Goal: Information Seeking & Learning: Learn about a topic

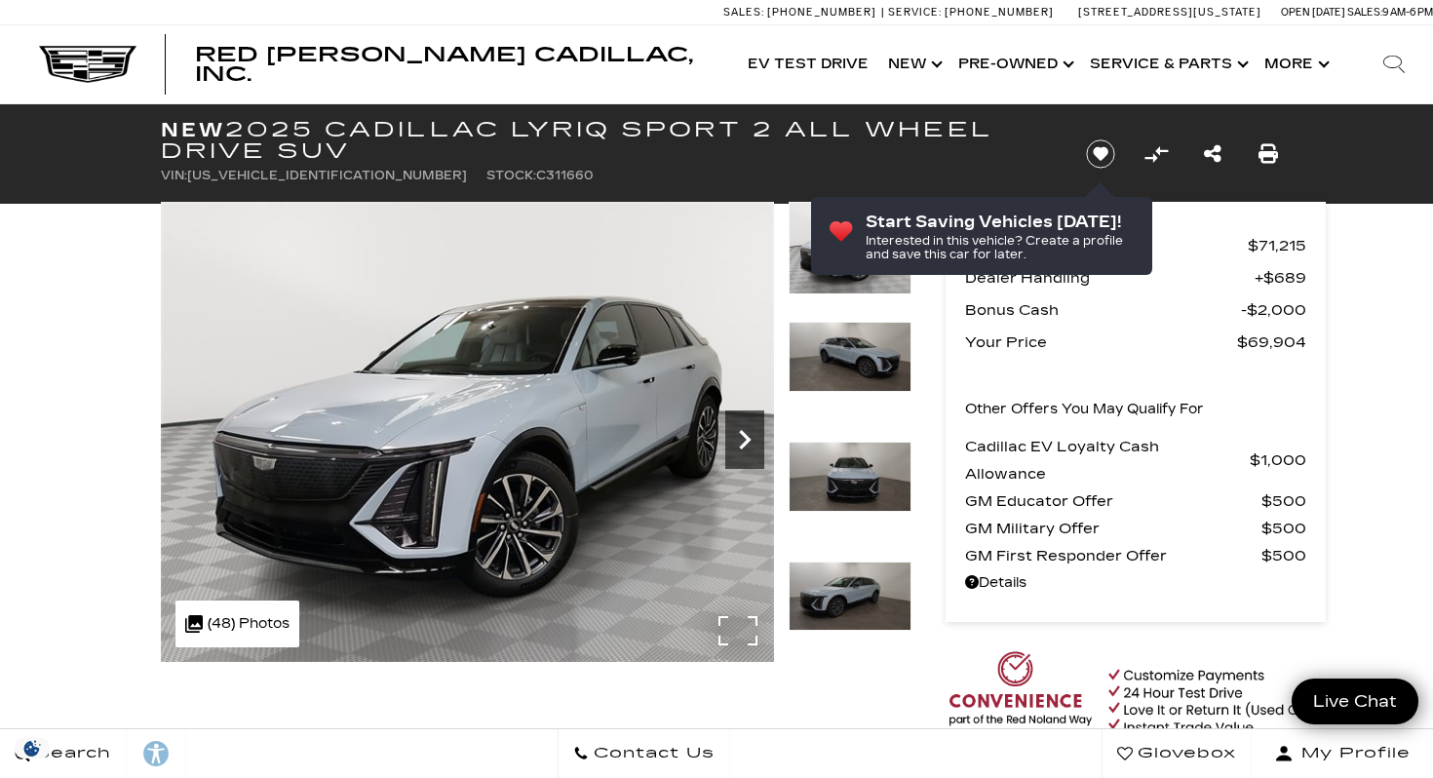
click at [741, 438] on icon "Next" at bounding box center [744, 439] width 39 height 39
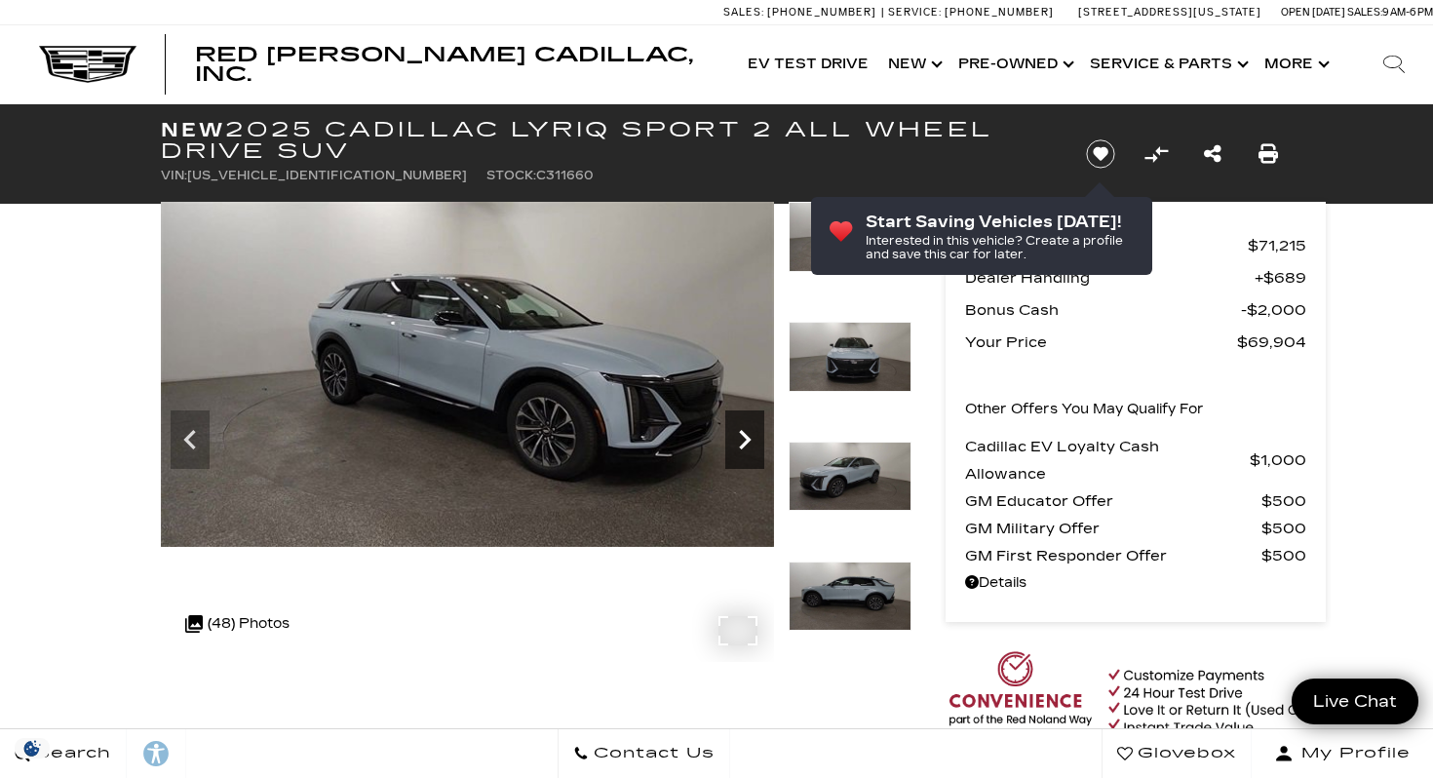
click at [741, 438] on icon "Next" at bounding box center [744, 439] width 39 height 39
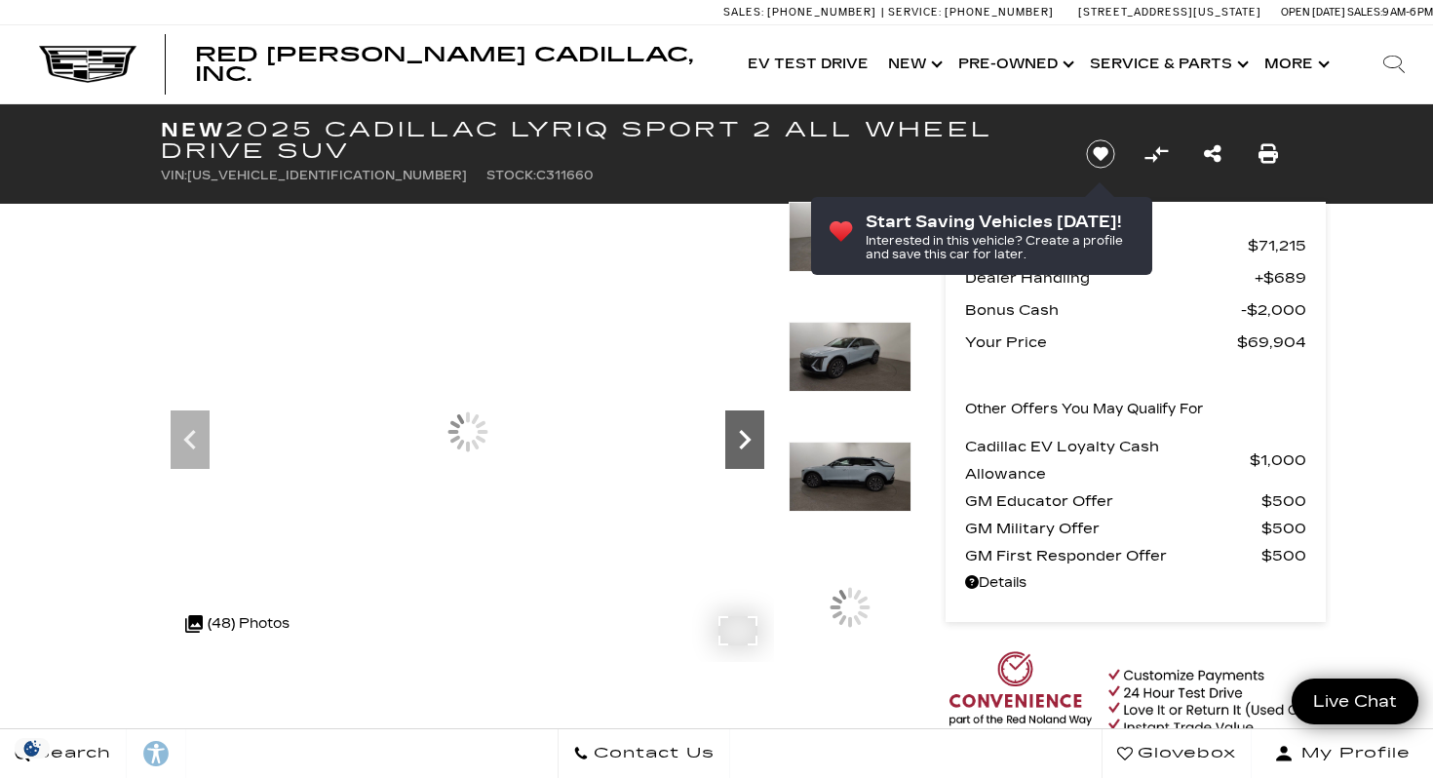
click at [741, 438] on icon "Next" at bounding box center [744, 439] width 39 height 39
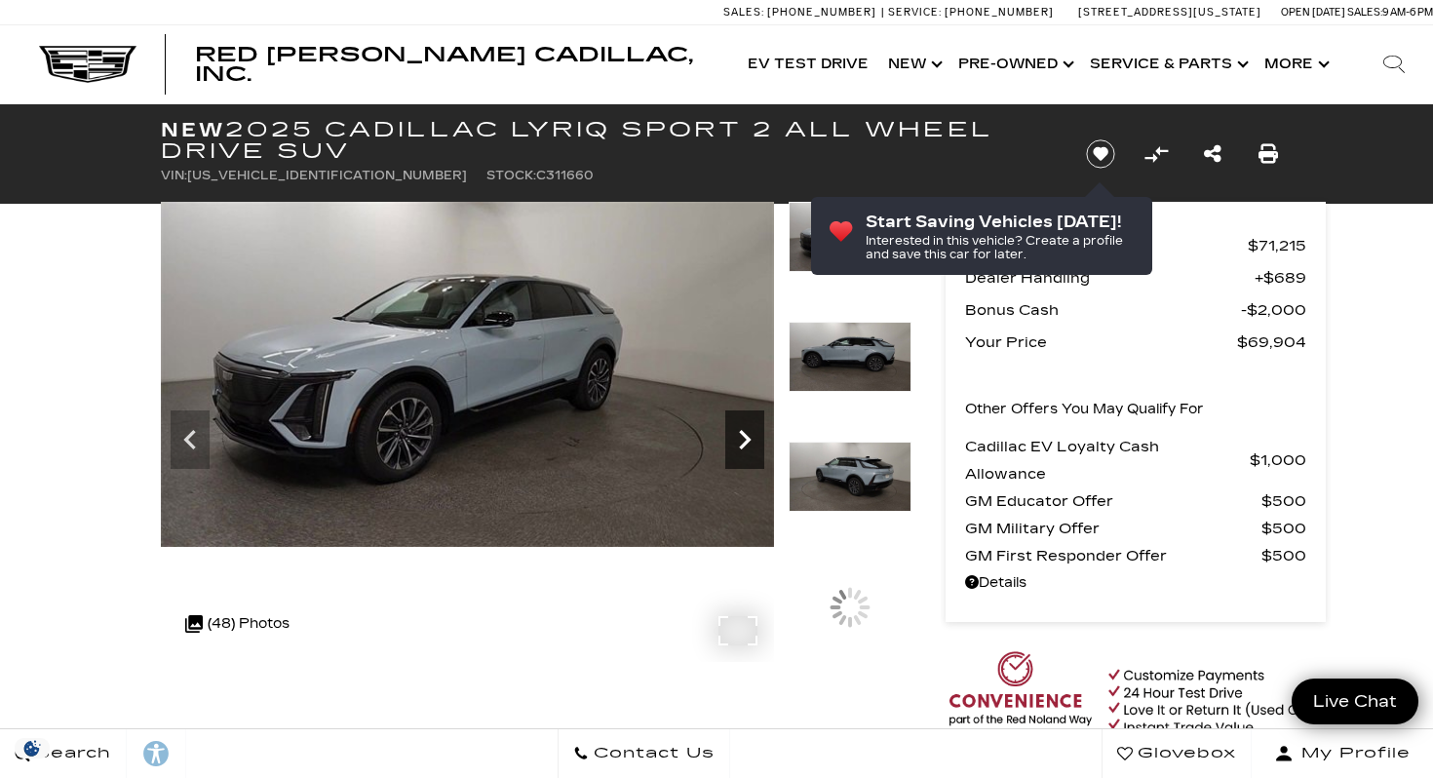
click at [741, 438] on icon "Next" at bounding box center [744, 439] width 39 height 39
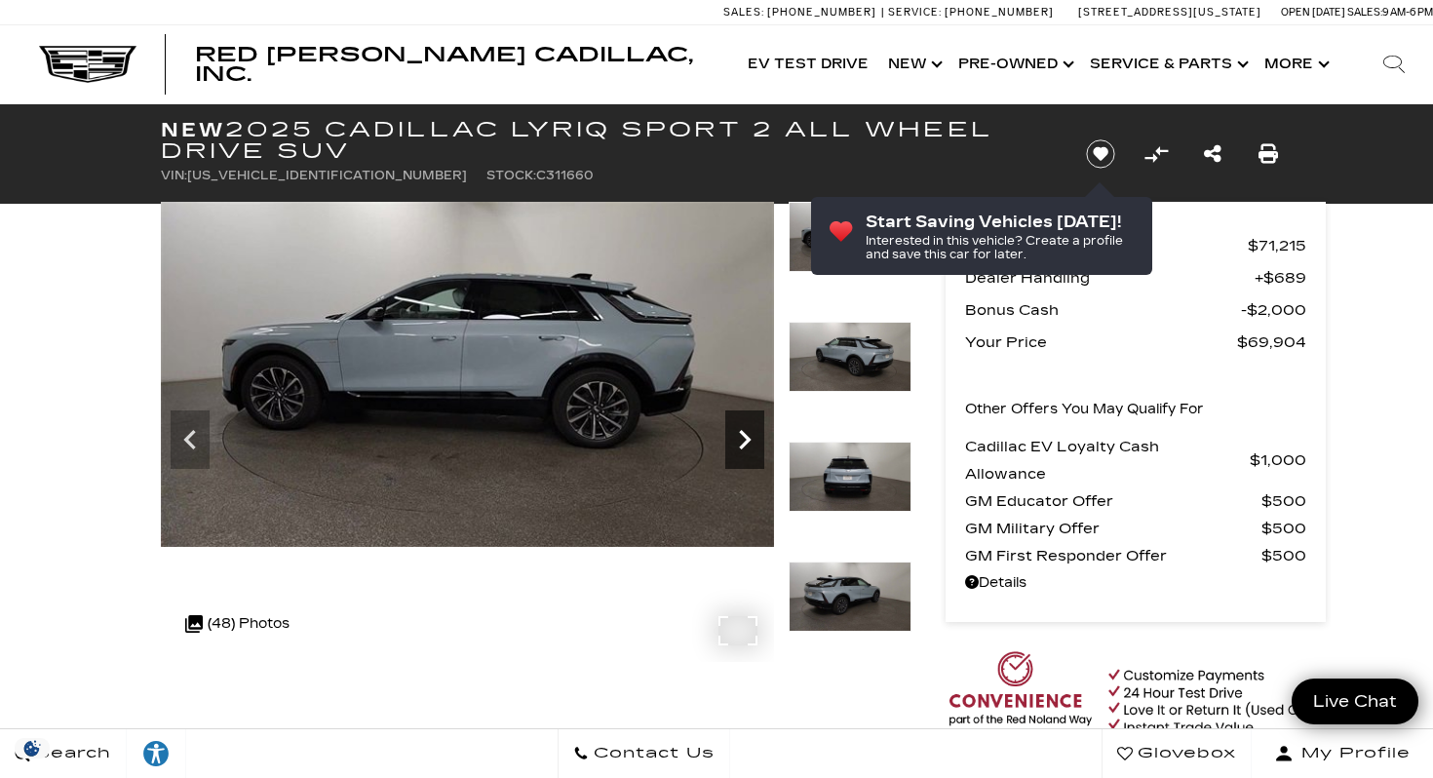
click at [741, 438] on icon "Next" at bounding box center [744, 439] width 39 height 39
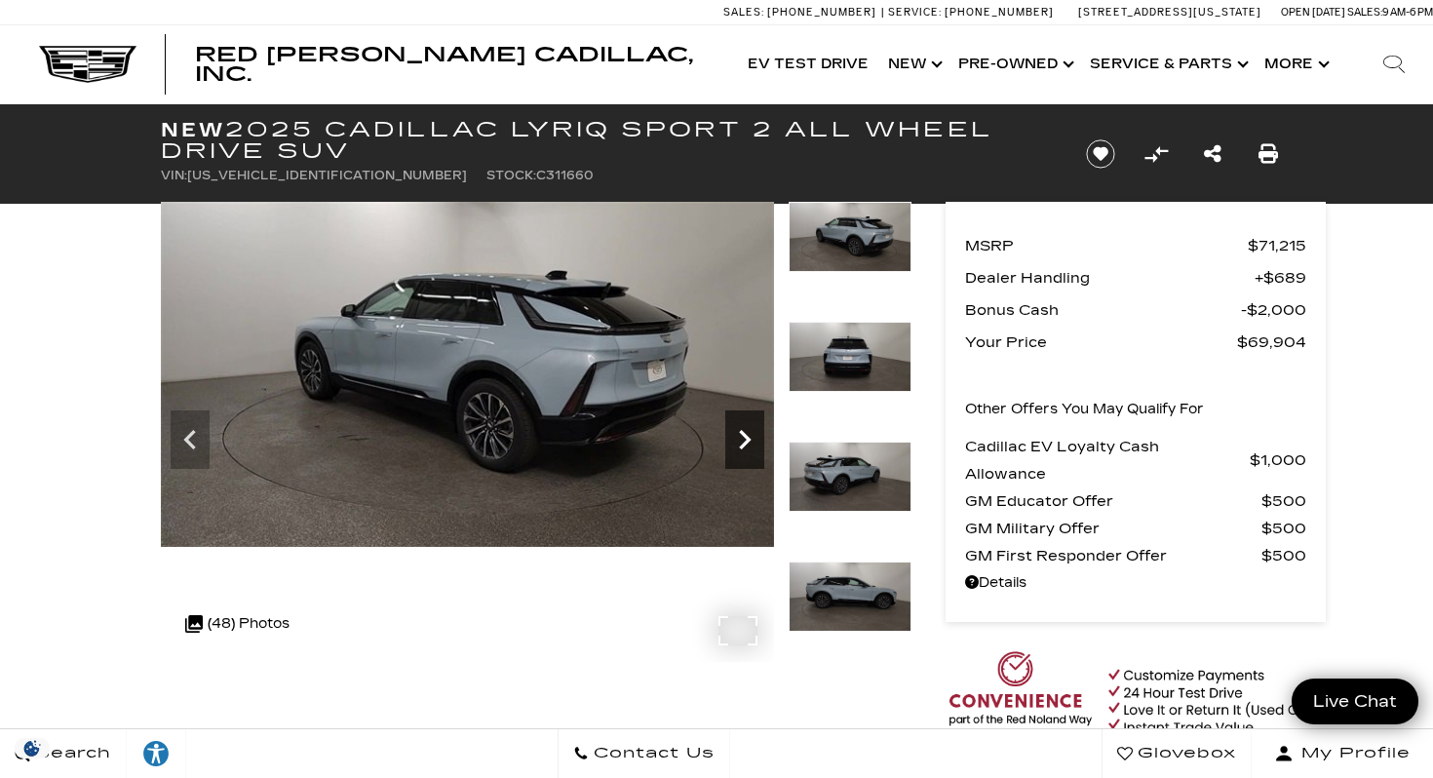
click at [741, 438] on icon "Next" at bounding box center [744, 439] width 39 height 39
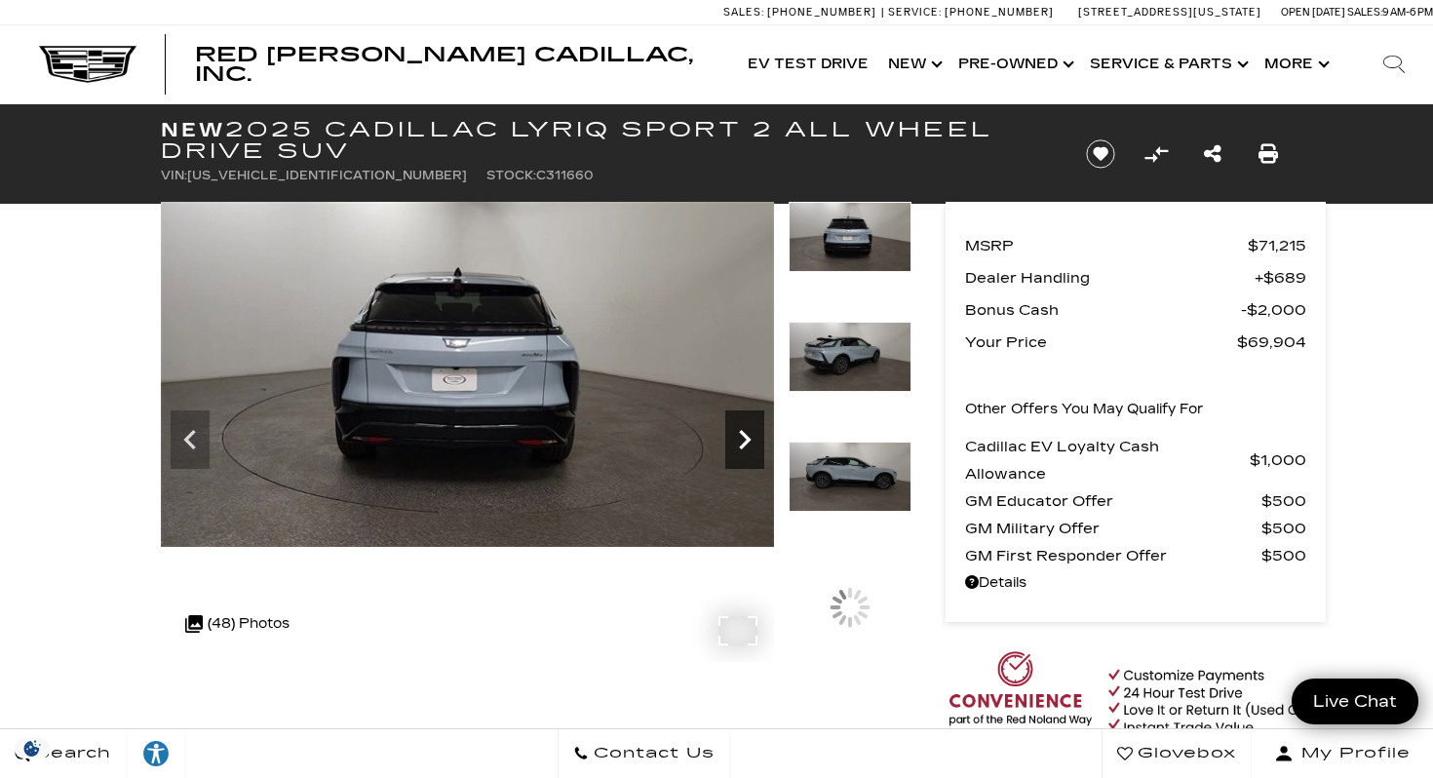
click at [741, 438] on icon "Next" at bounding box center [744, 439] width 39 height 39
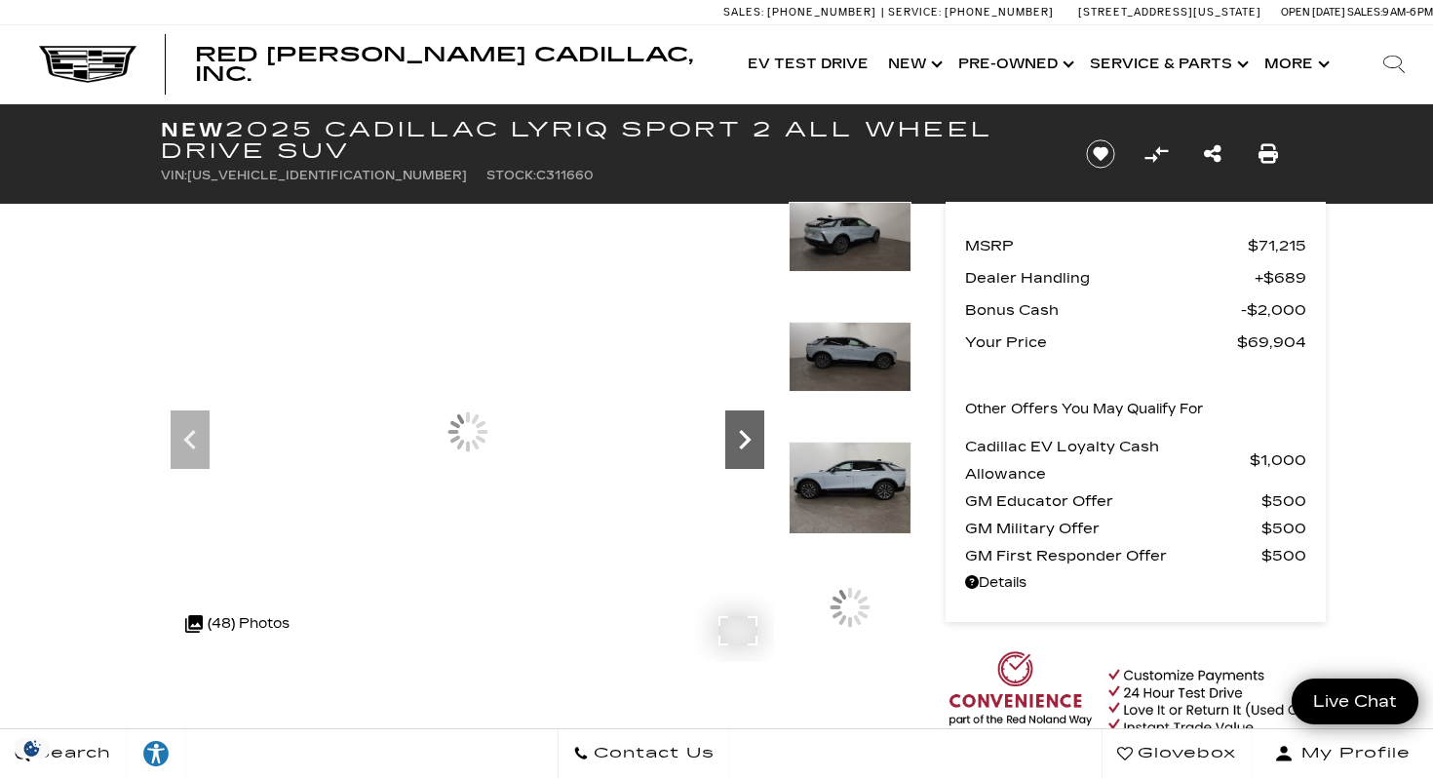
click at [741, 438] on icon "Next" at bounding box center [744, 439] width 39 height 39
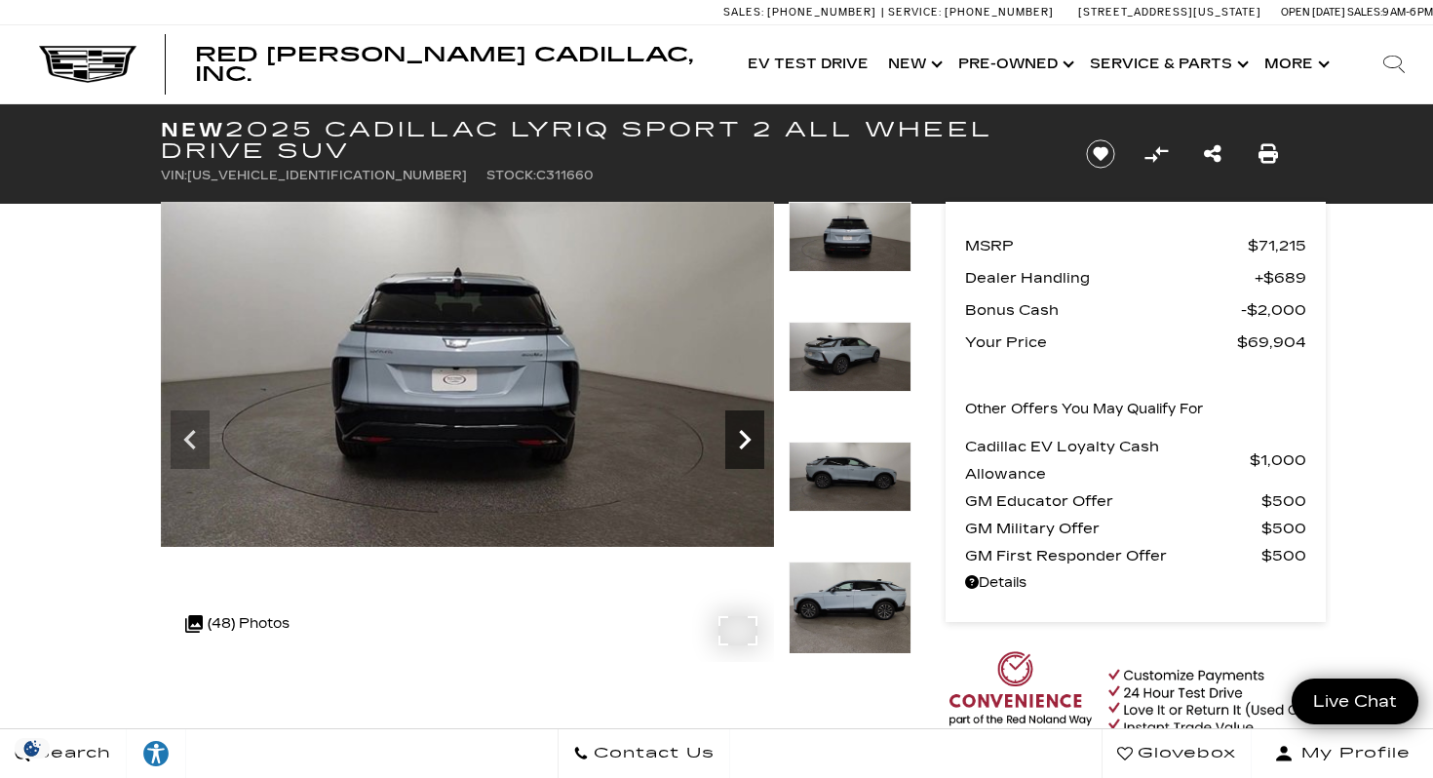
click at [741, 438] on icon "Next" at bounding box center [744, 439] width 39 height 39
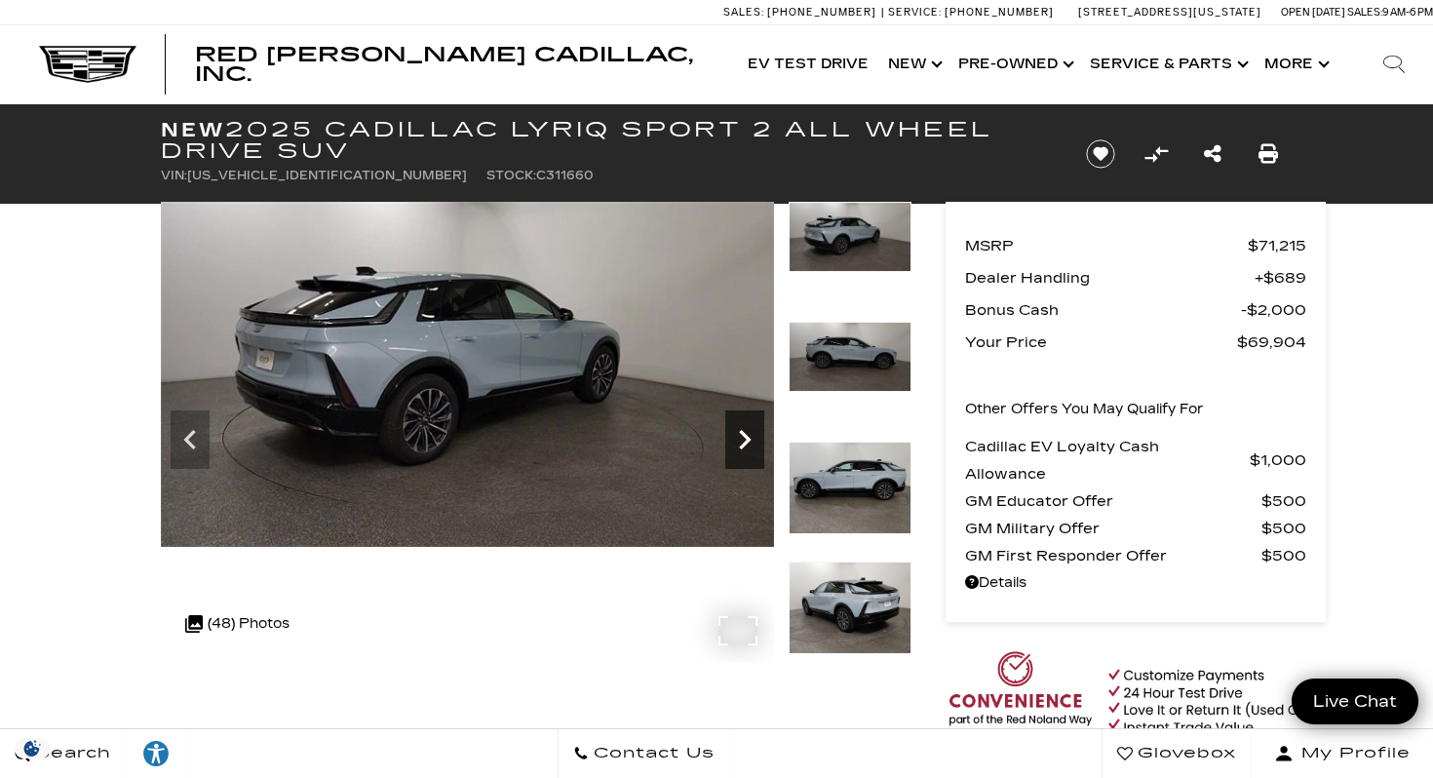
click at [741, 438] on icon "Next" at bounding box center [744, 439] width 39 height 39
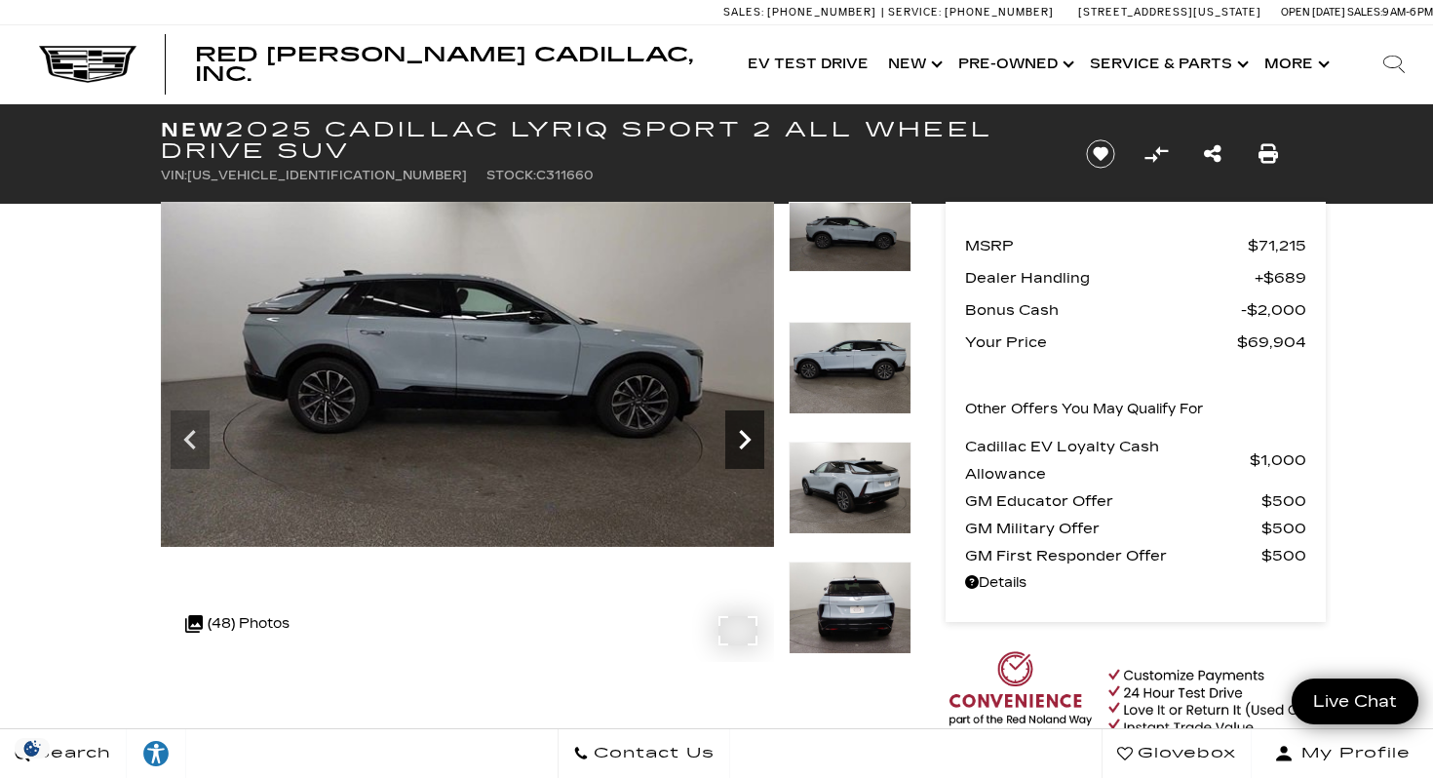
click at [741, 438] on icon "Next" at bounding box center [744, 439] width 39 height 39
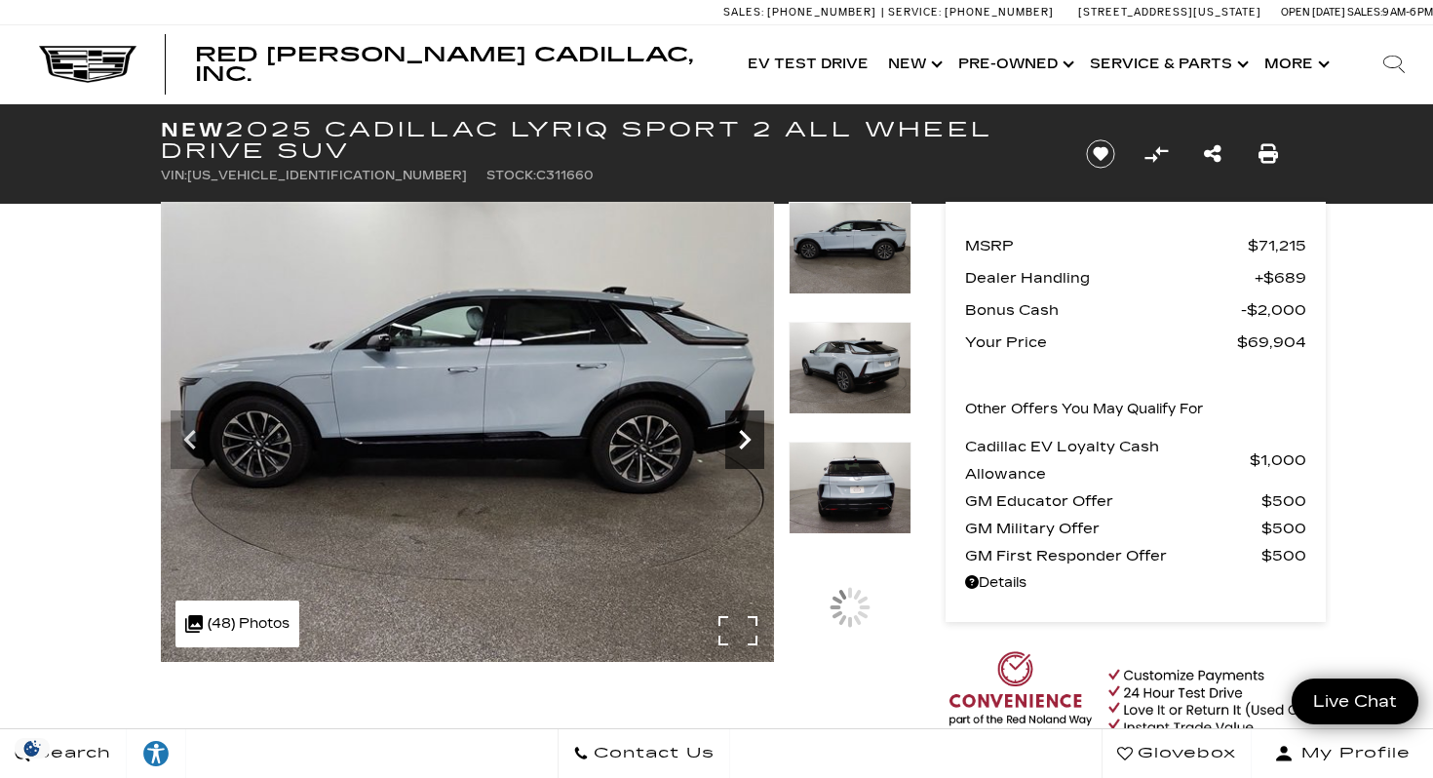
click at [741, 438] on icon "Next" at bounding box center [744, 439] width 39 height 39
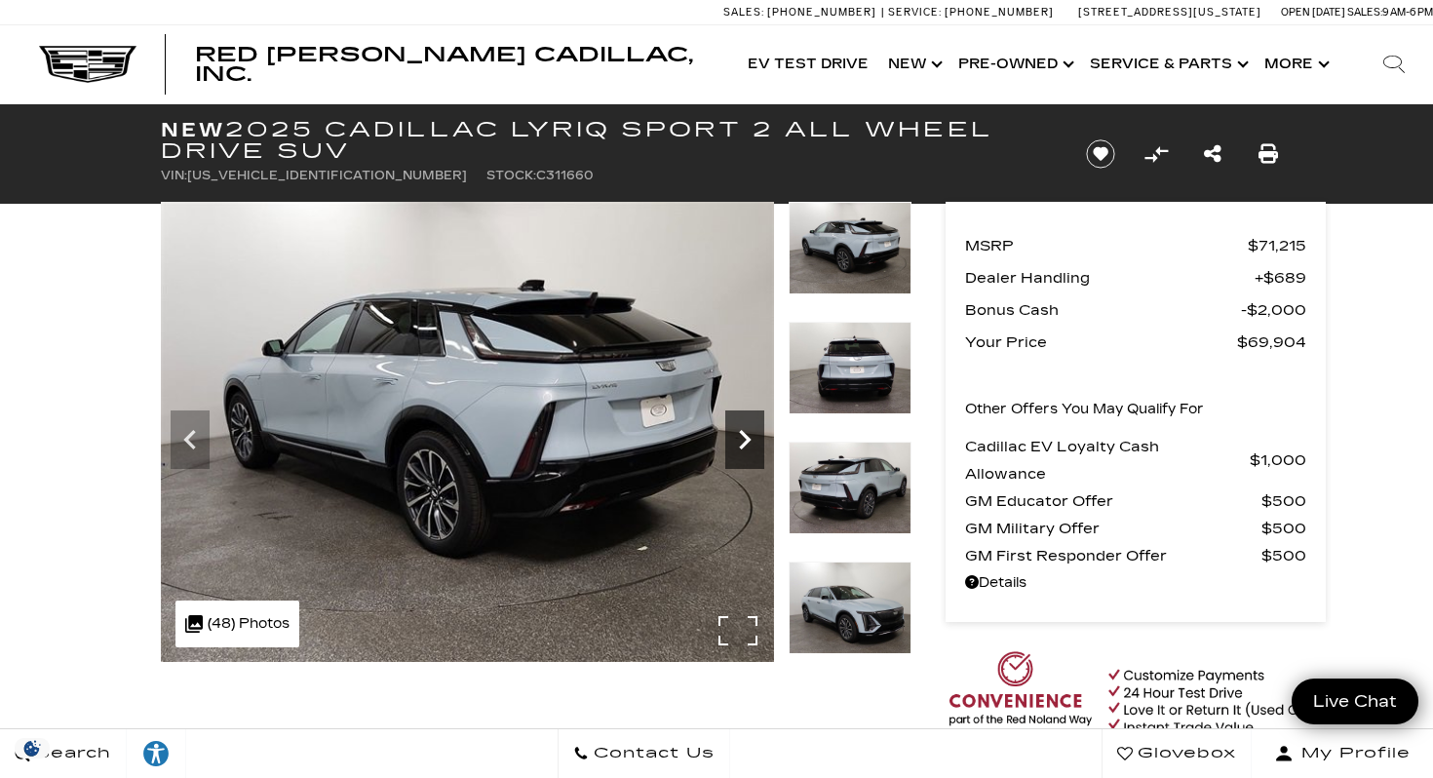
click at [741, 438] on icon "Next" at bounding box center [744, 439] width 39 height 39
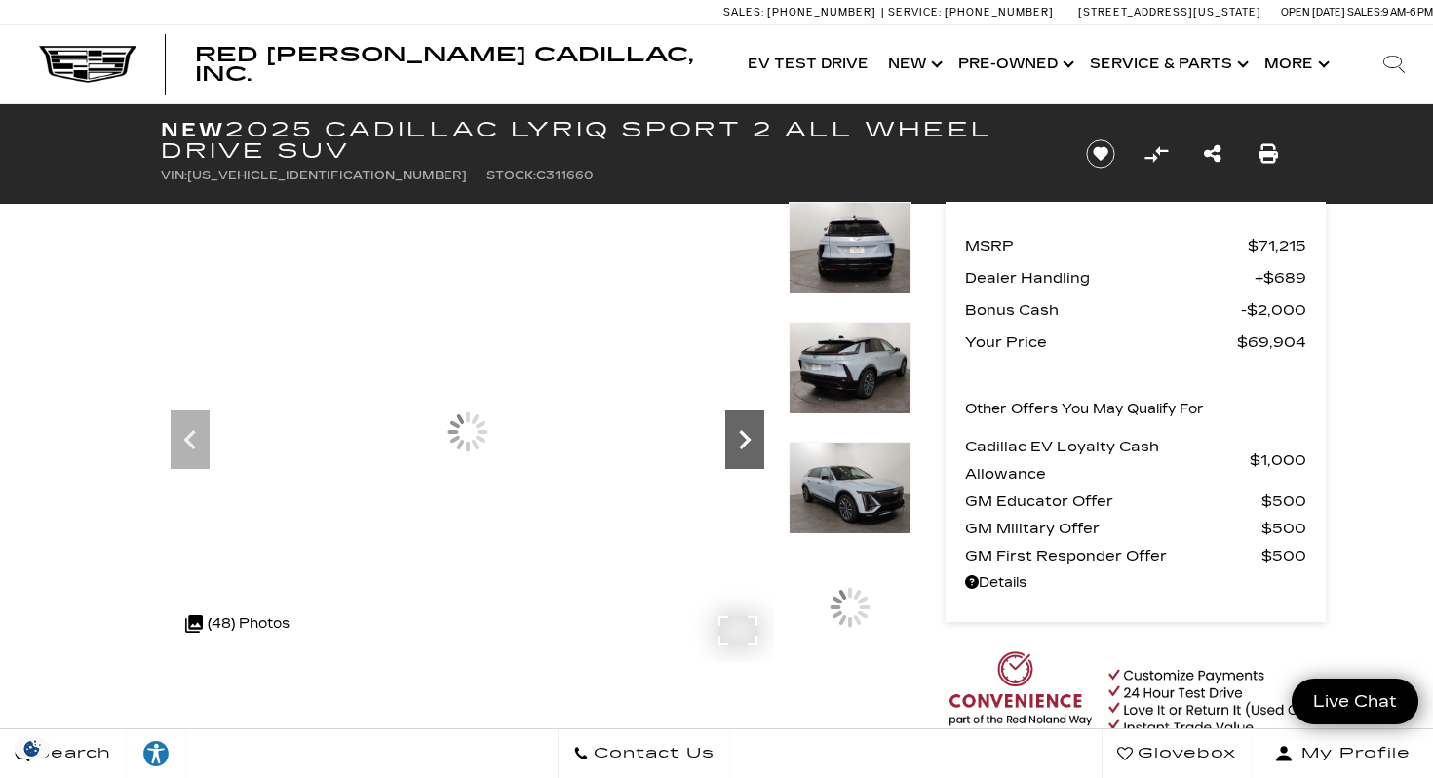
click at [741, 438] on icon "Next" at bounding box center [744, 439] width 39 height 39
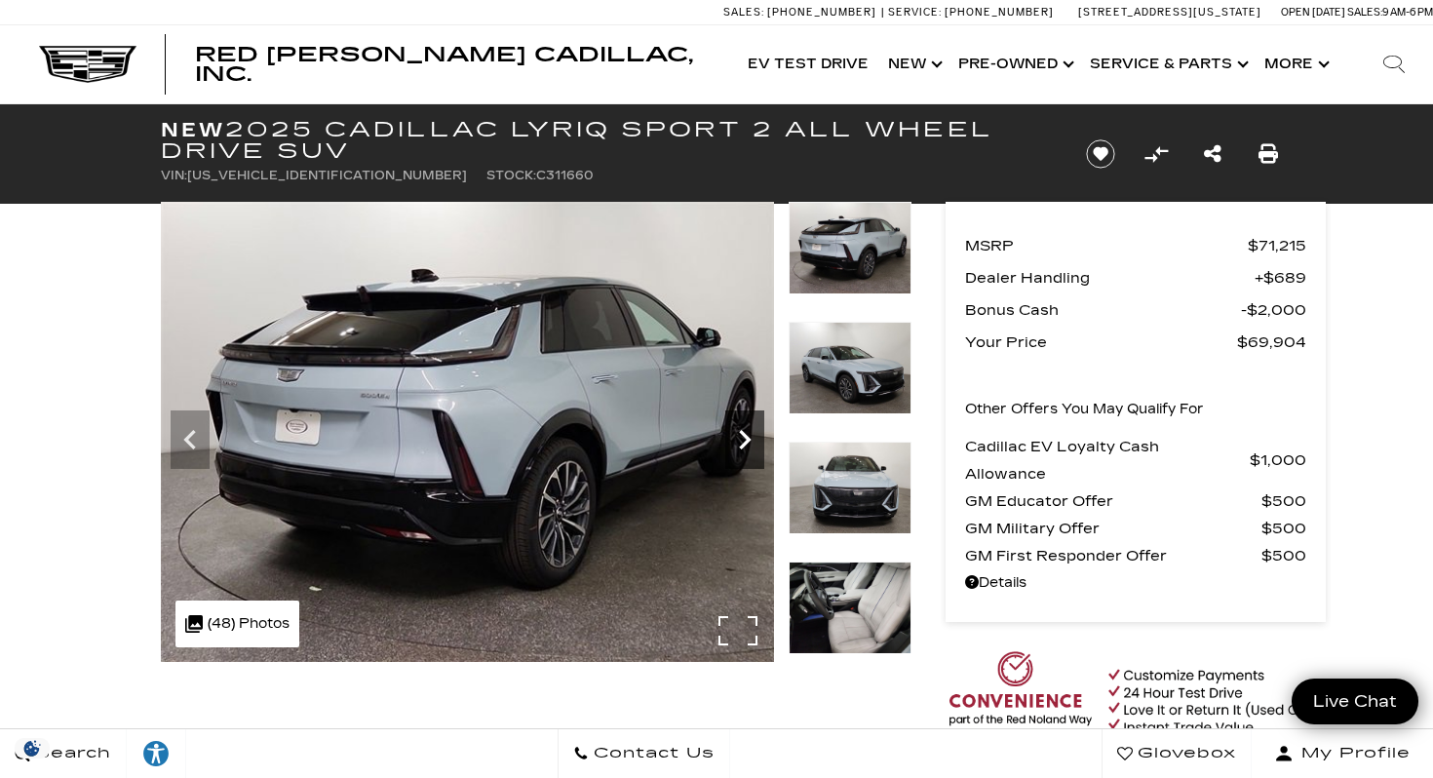
click at [741, 438] on icon "Next" at bounding box center [744, 439] width 39 height 39
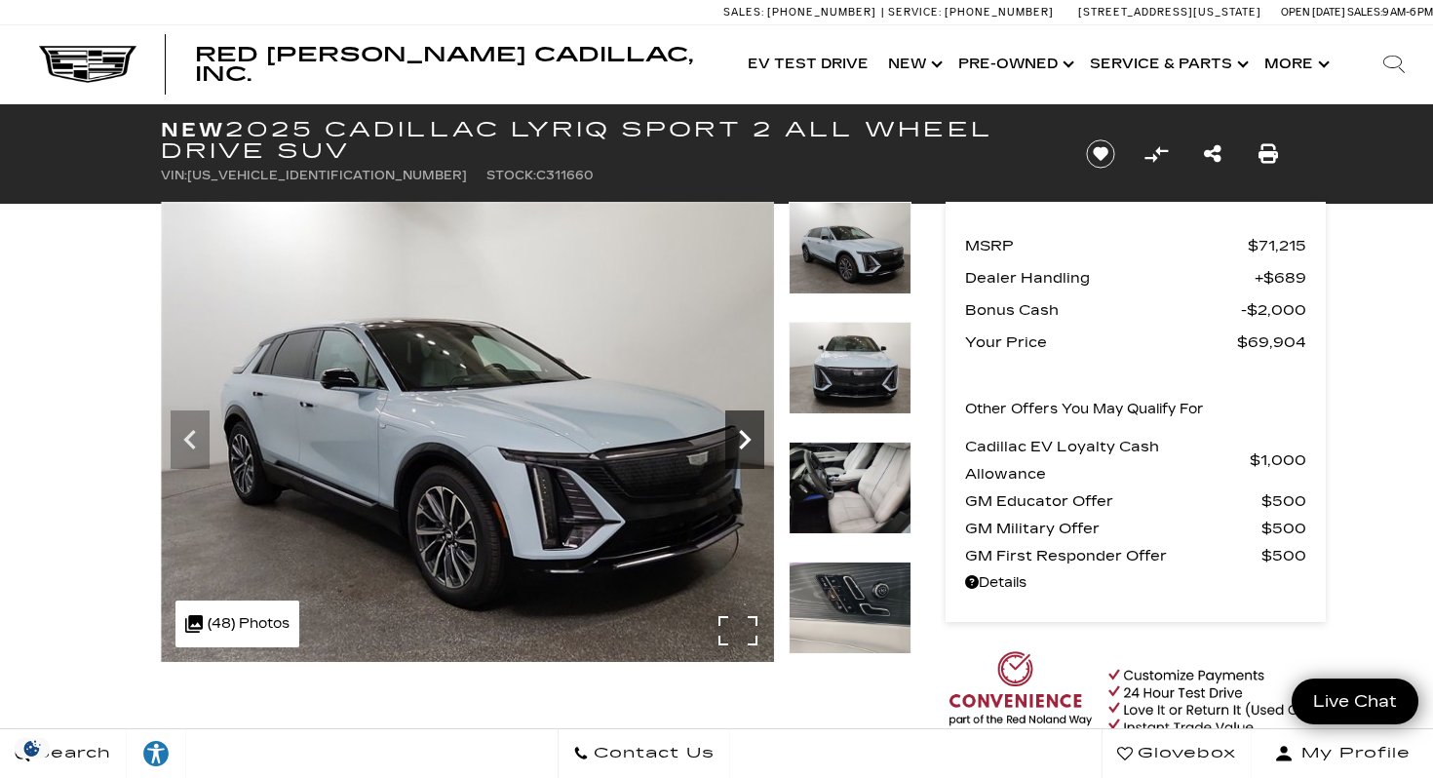
click at [742, 438] on icon "Next" at bounding box center [744, 439] width 39 height 39
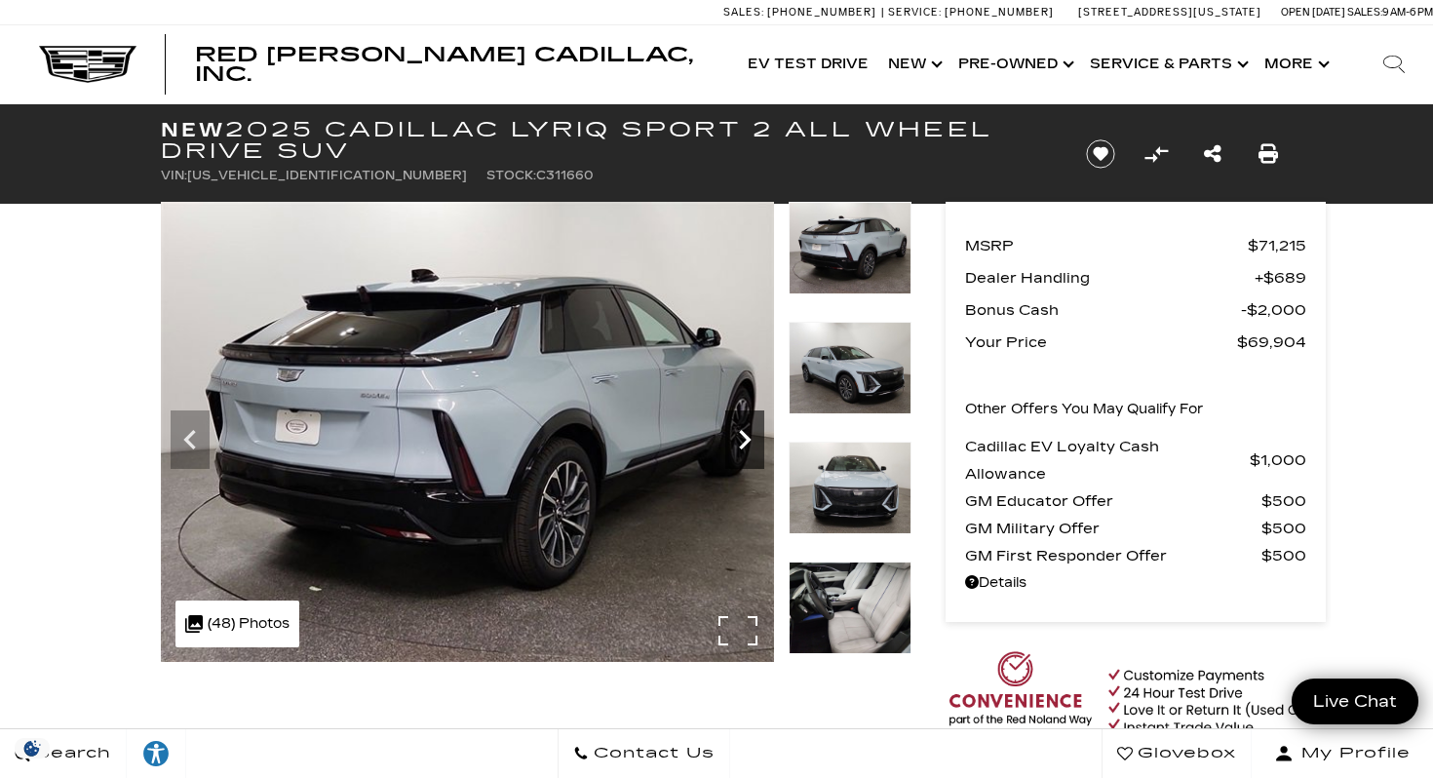
click at [742, 438] on icon "Next" at bounding box center [744, 439] width 39 height 39
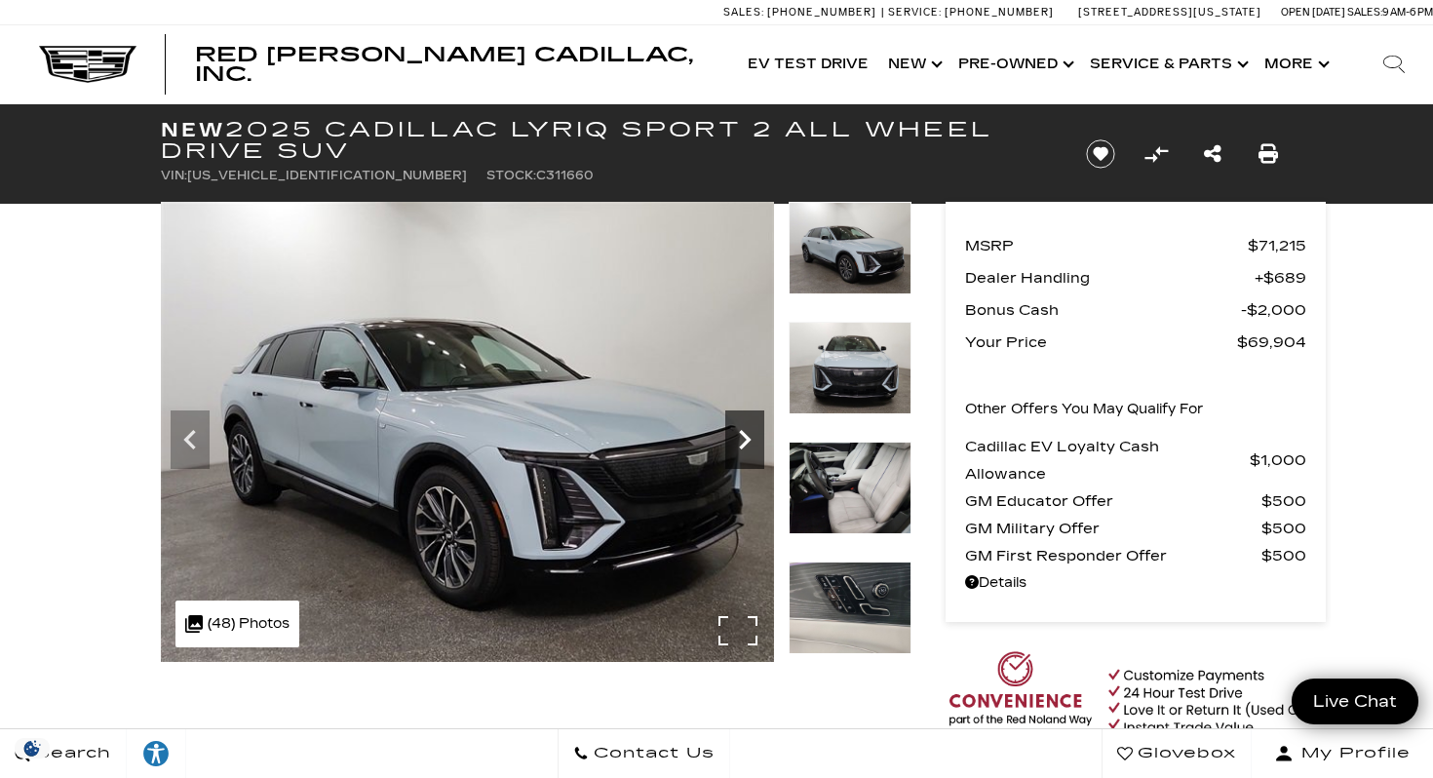
click at [742, 438] on icon "Next" at bounding box center [744, 439] width 39 height 39
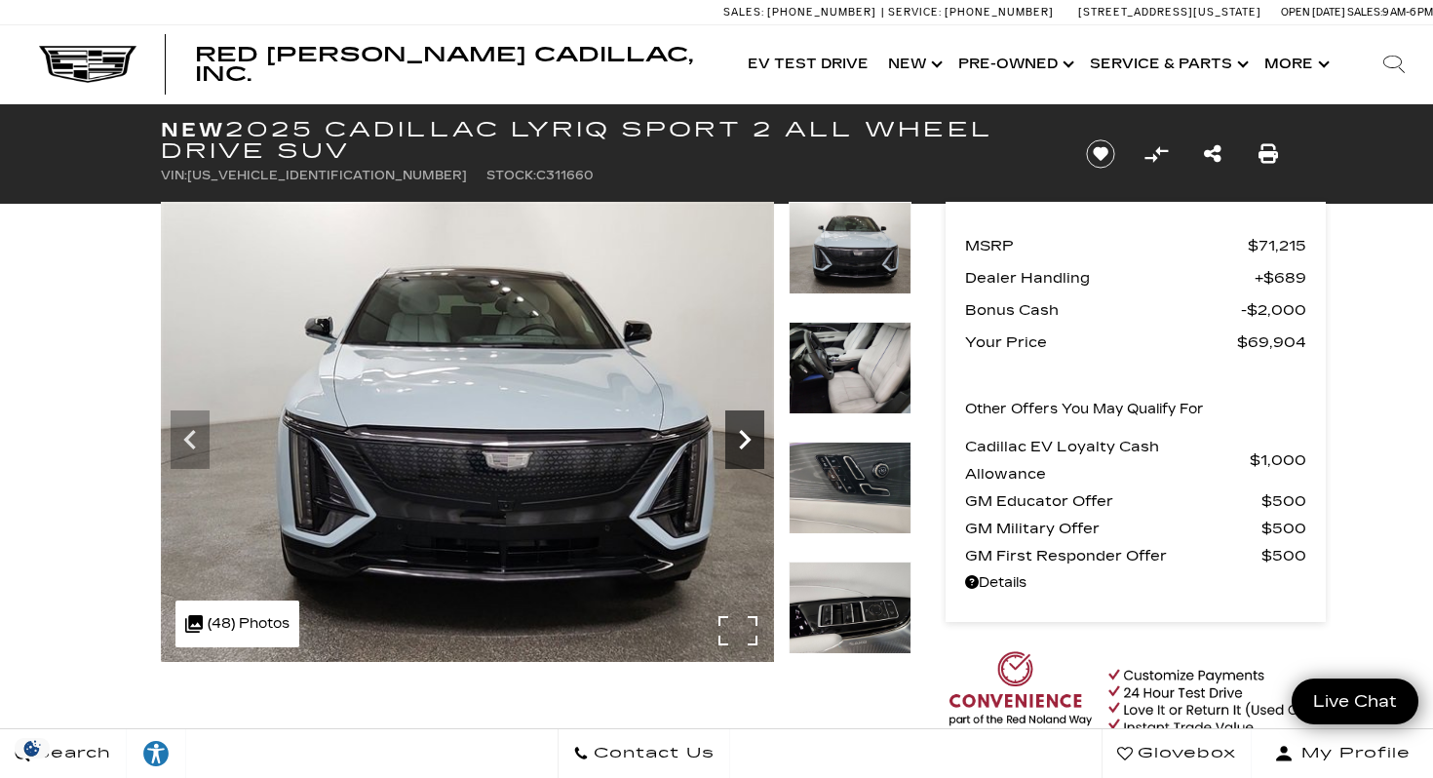
click at [742, 438] on icon "Next" at bounding box center [744, 439] width 39 height 39
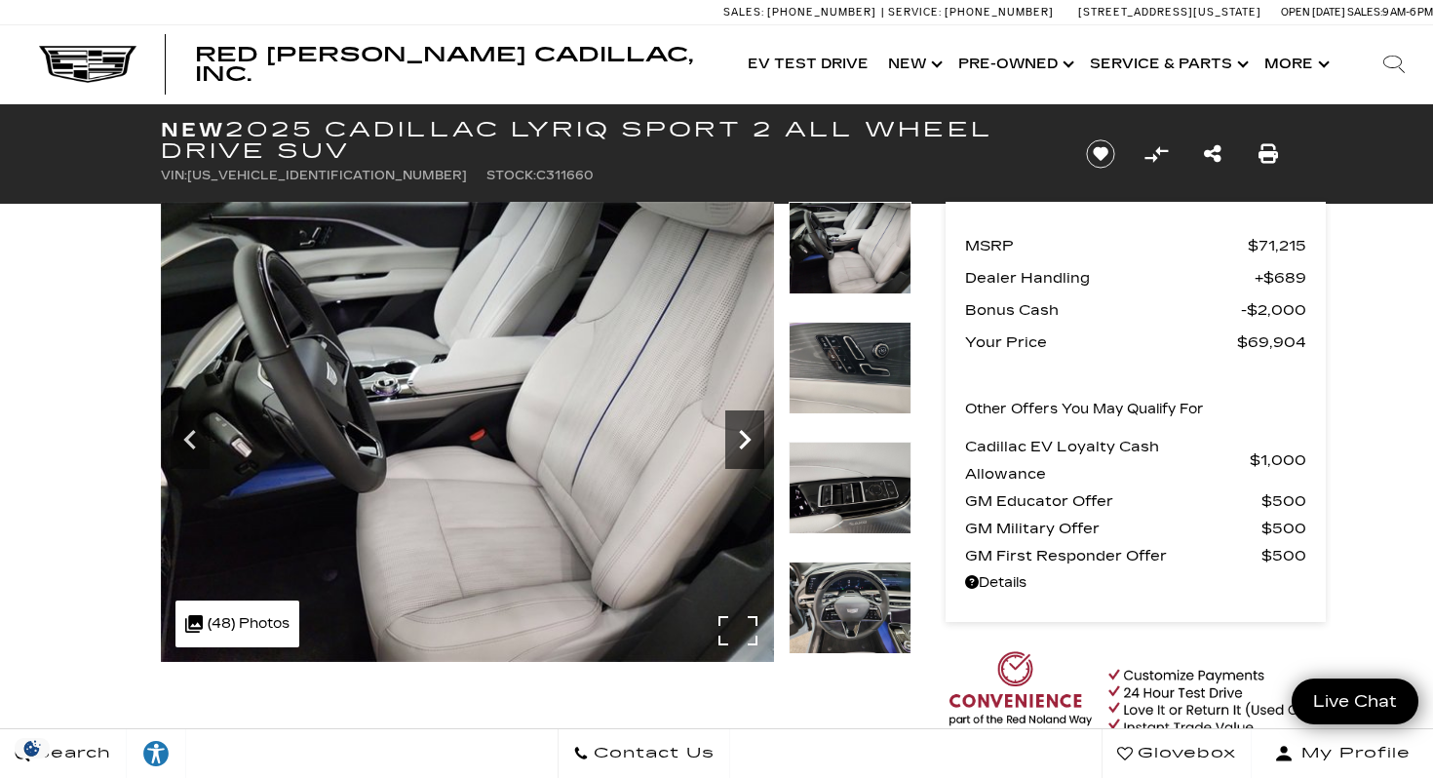
click at [742, 438] on icon "Next" at bounding box center [744, 439] width 39 height 39
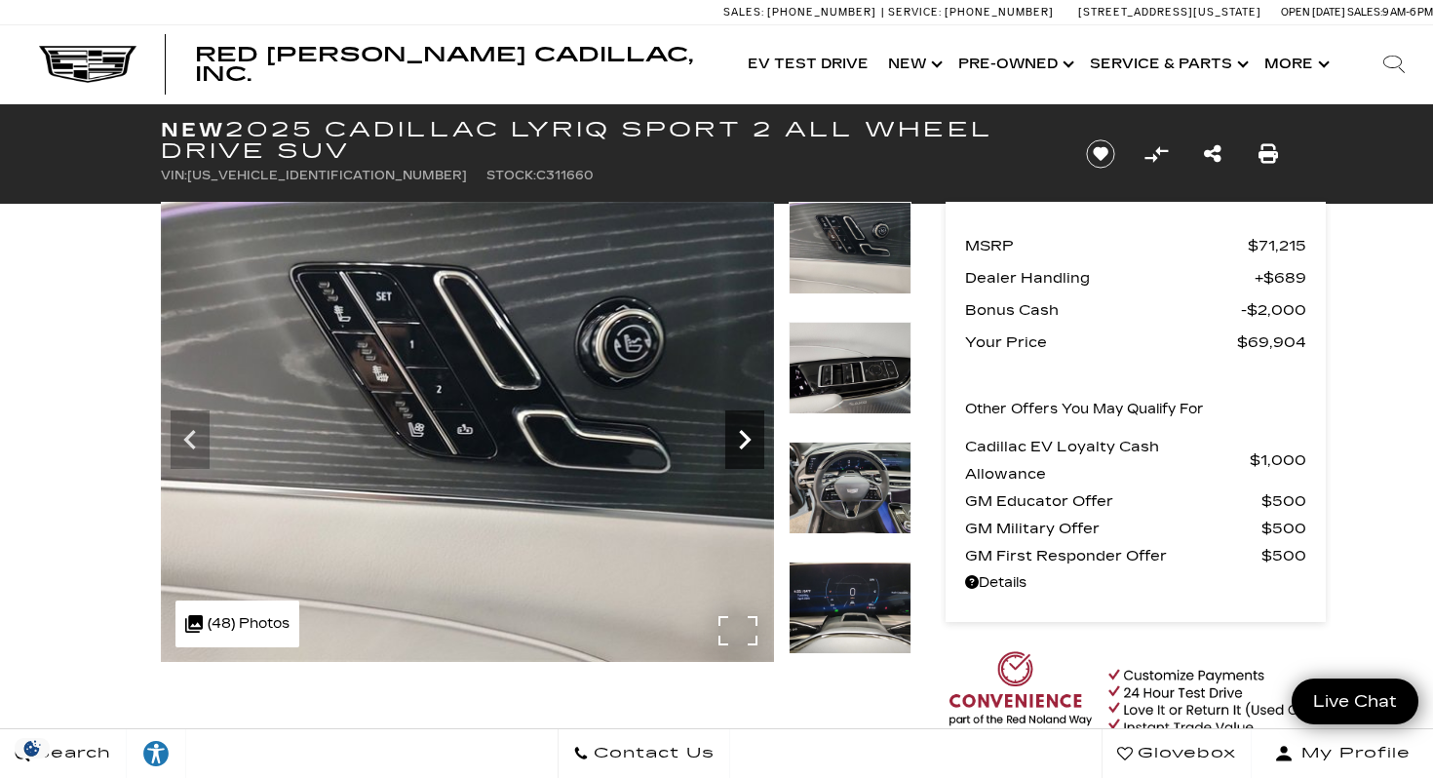
click at [742, 438] on icon "Next" at bounding box center [744, 439] width 39 height 39
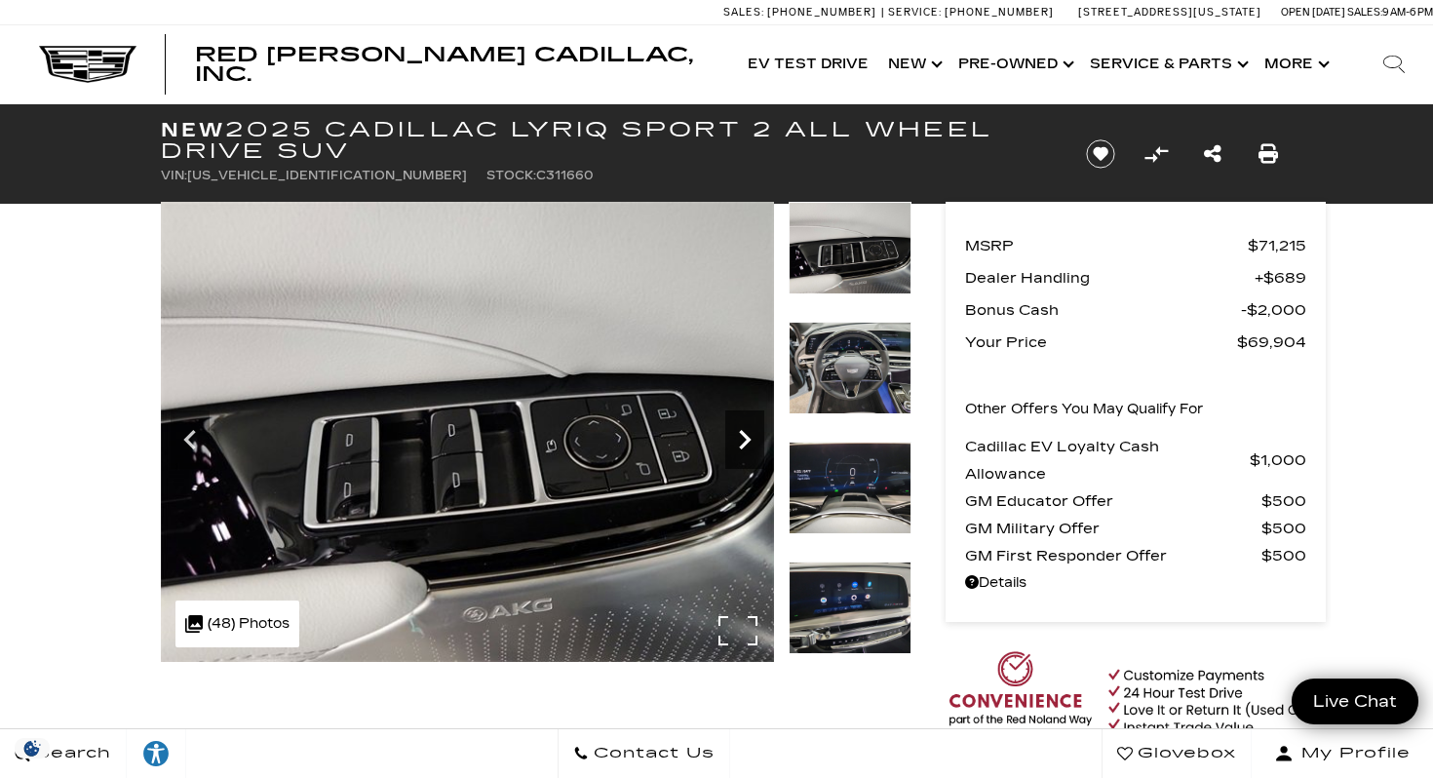
click at [742, 438] on icon "Next" at bounding box center [744, 439] width 39 height 39
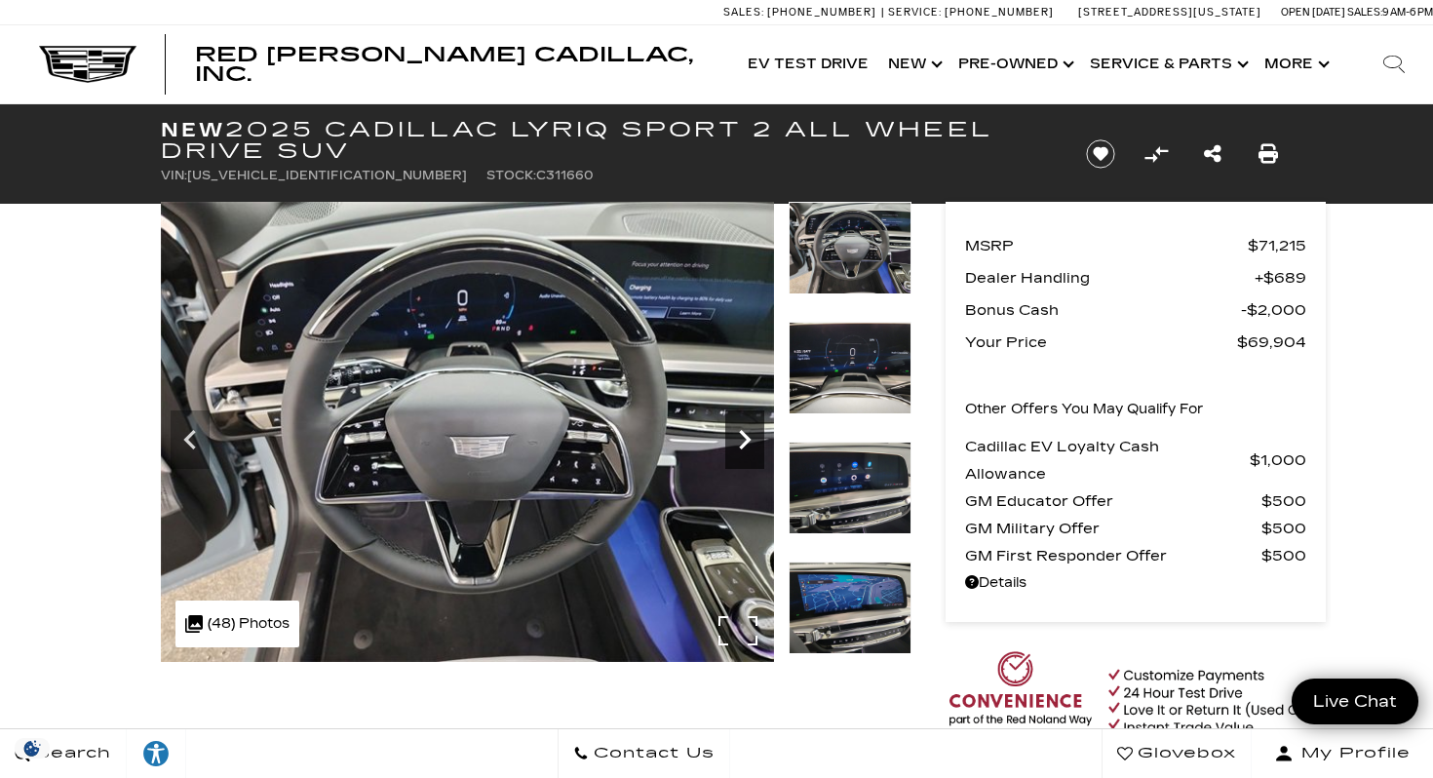
click at [742, 438] on icon "Next" at bounding box center [744, 439] width 39 height 39
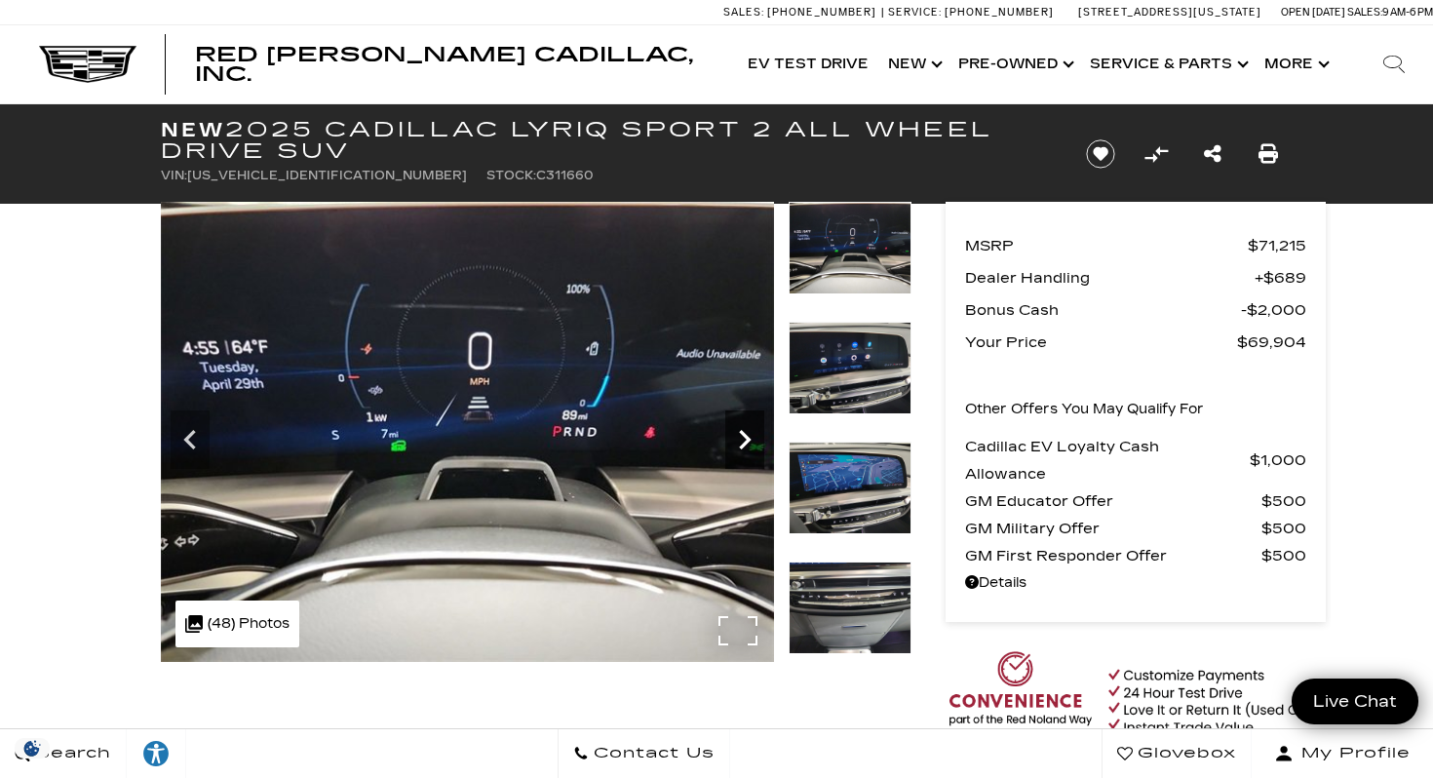
click at [742, 438] on icon "Next" at bounding box center [744, 439] width 39 height 39
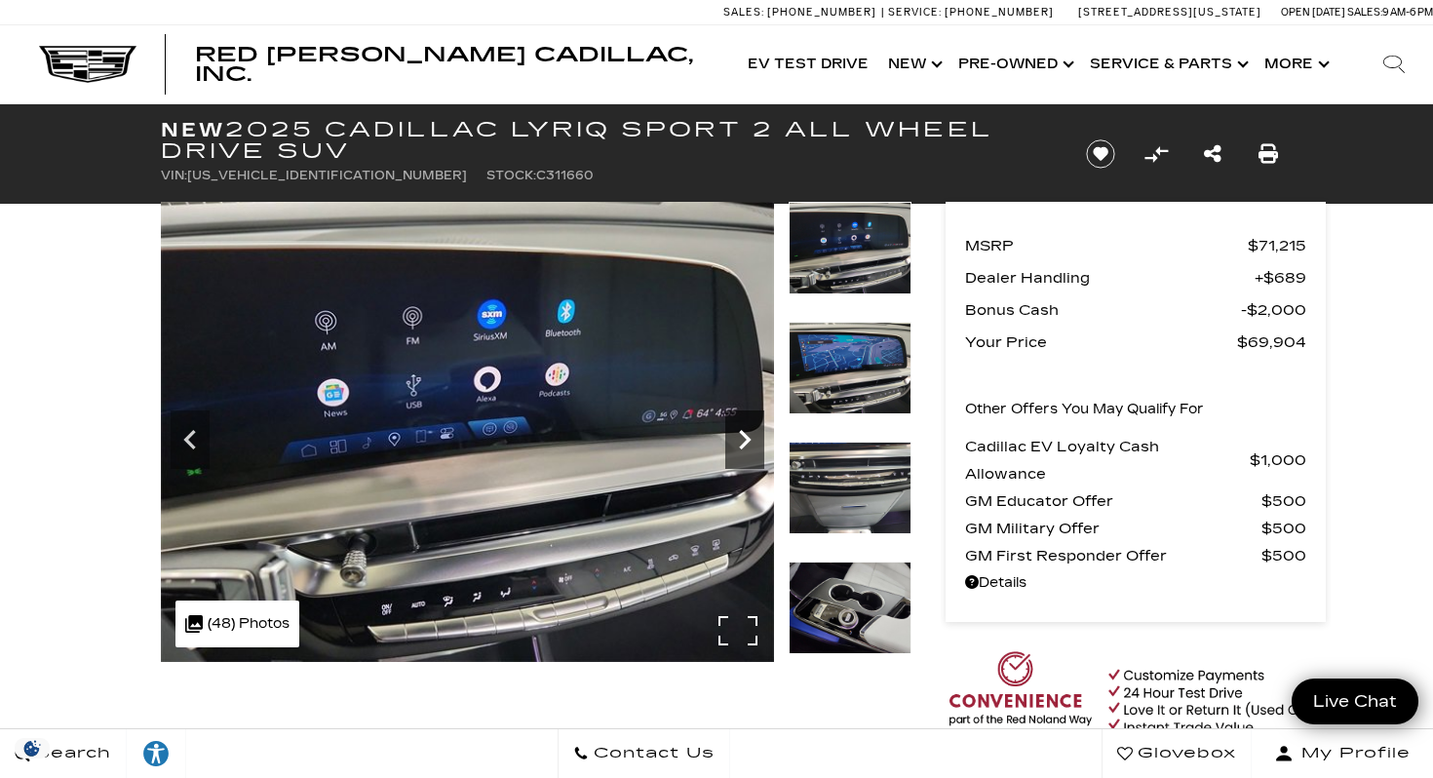
click at [743, 438] on icon "Next" at bounding box center [744, 439] width 39 height 39
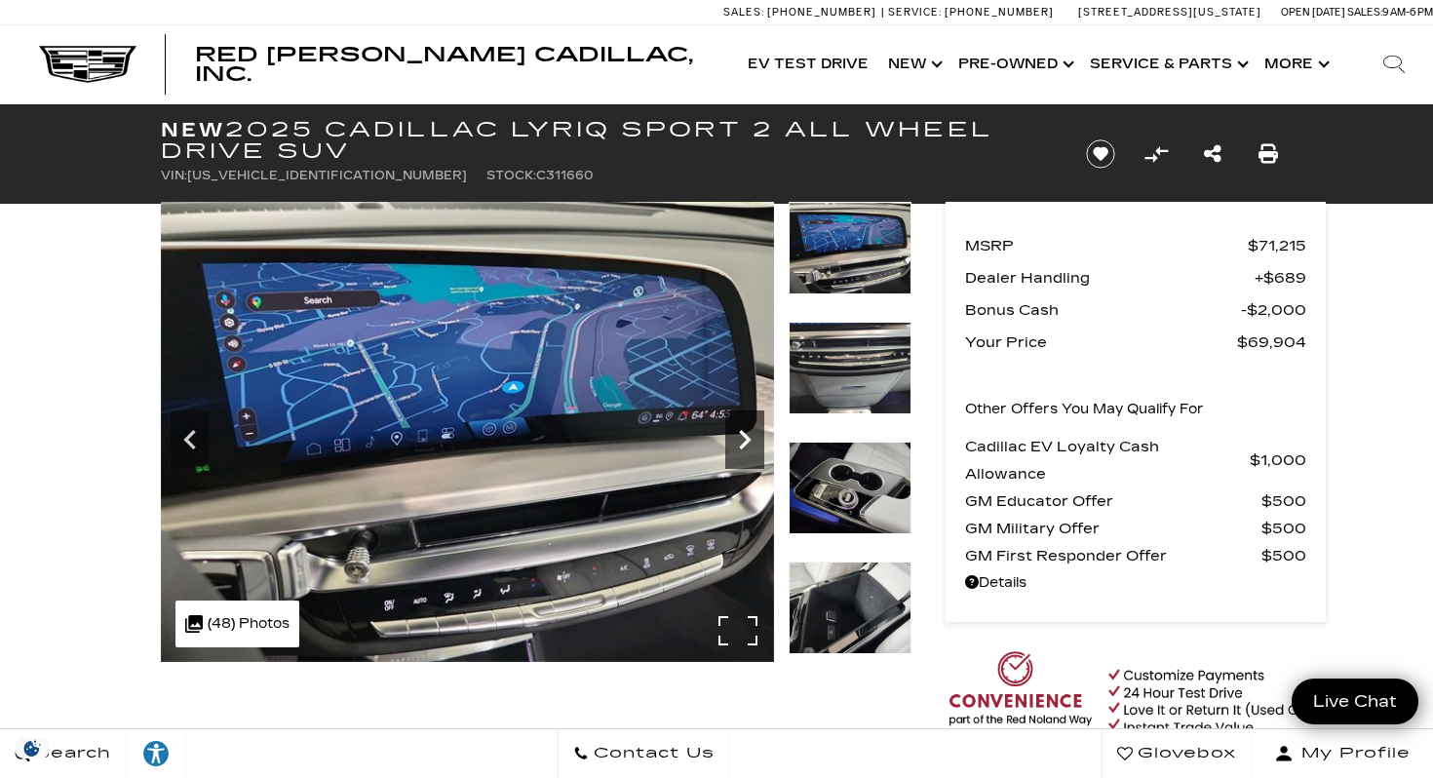
click at [743, 438] on icon "Next" at bounding box center [744, 439] width 39 height 39
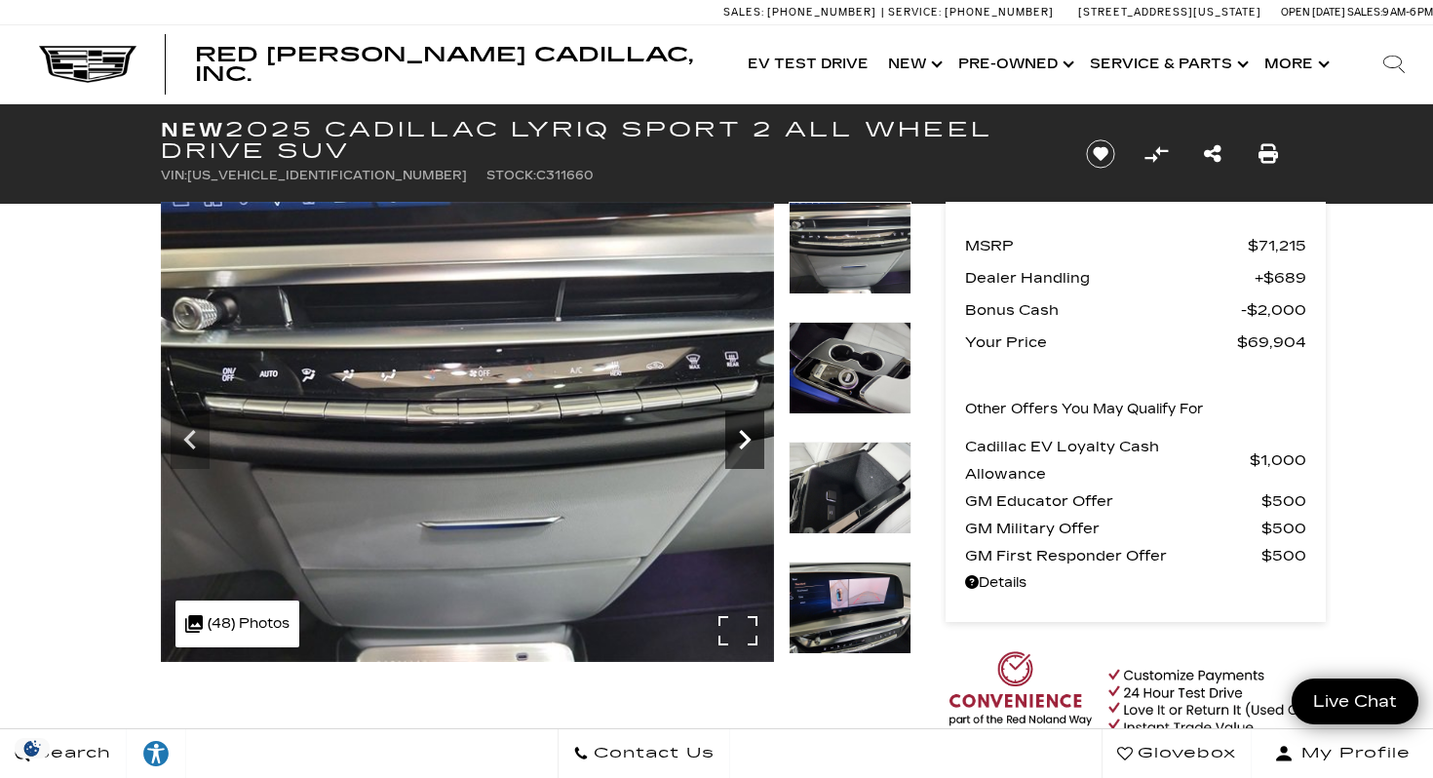
click at [743, 438] on icon "Next" at bounding box center [744, 439] width 39 height 39
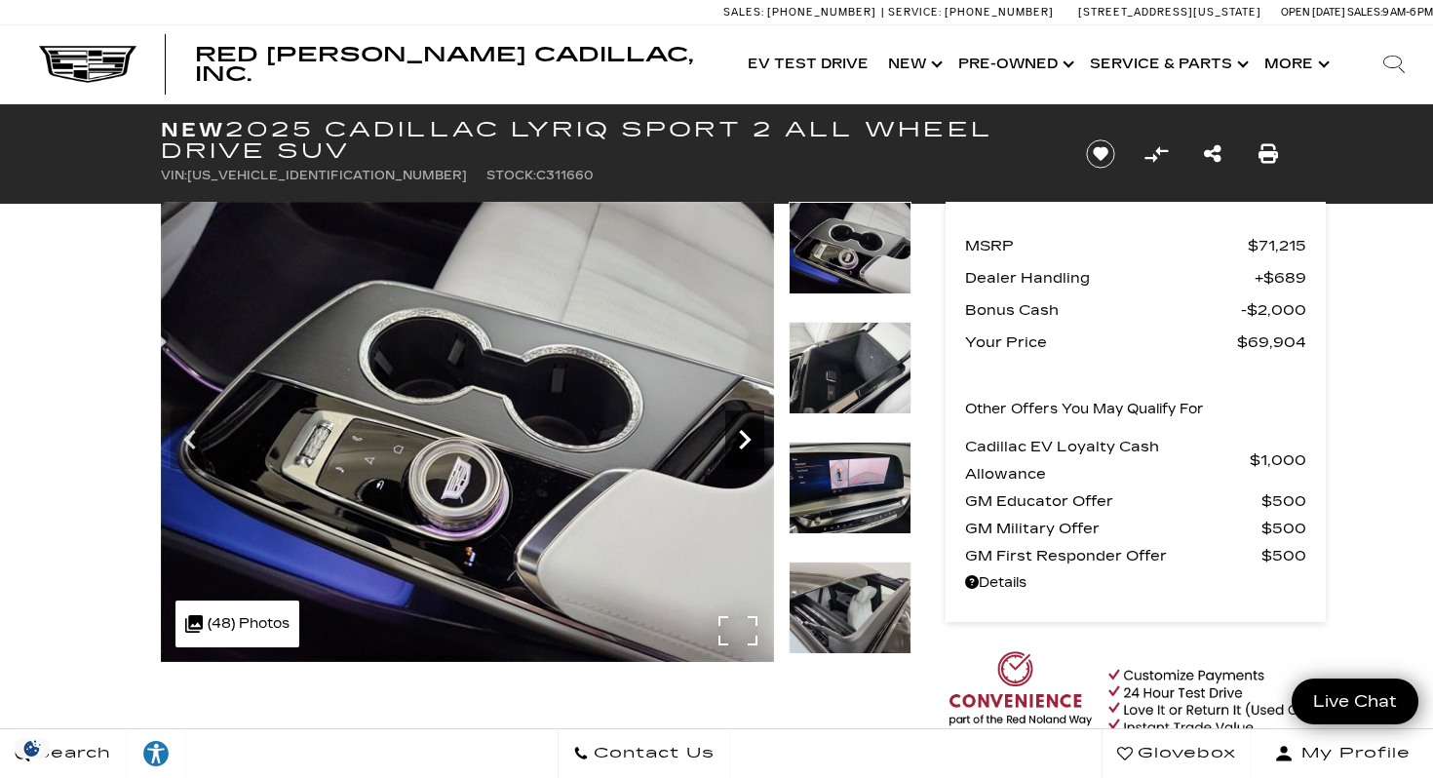
click at [743, 438] on icon "Next" at bounding box center [744, 439] width 39 height 39
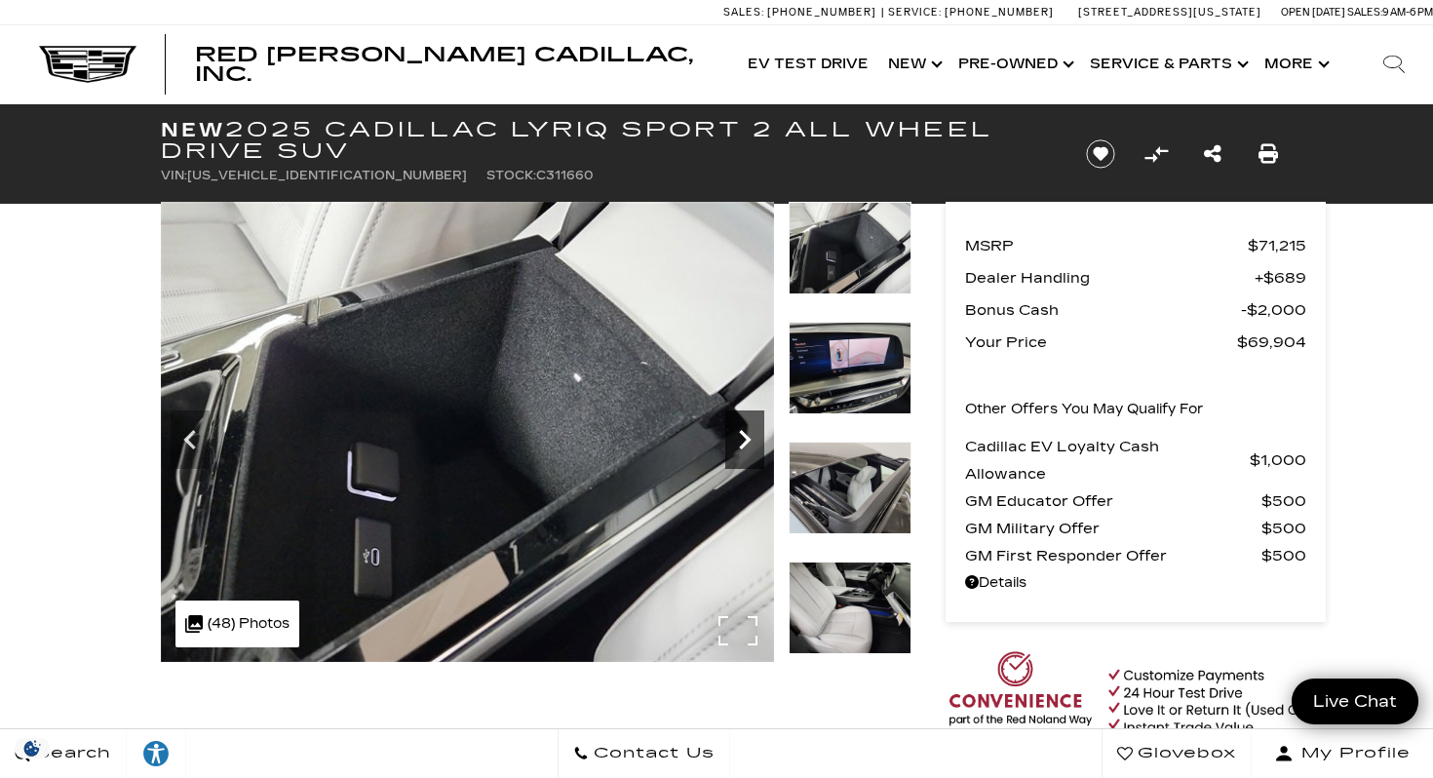
click at [743, 438] on icon "Next" at bounding box center [744, 439] width 39 height 39
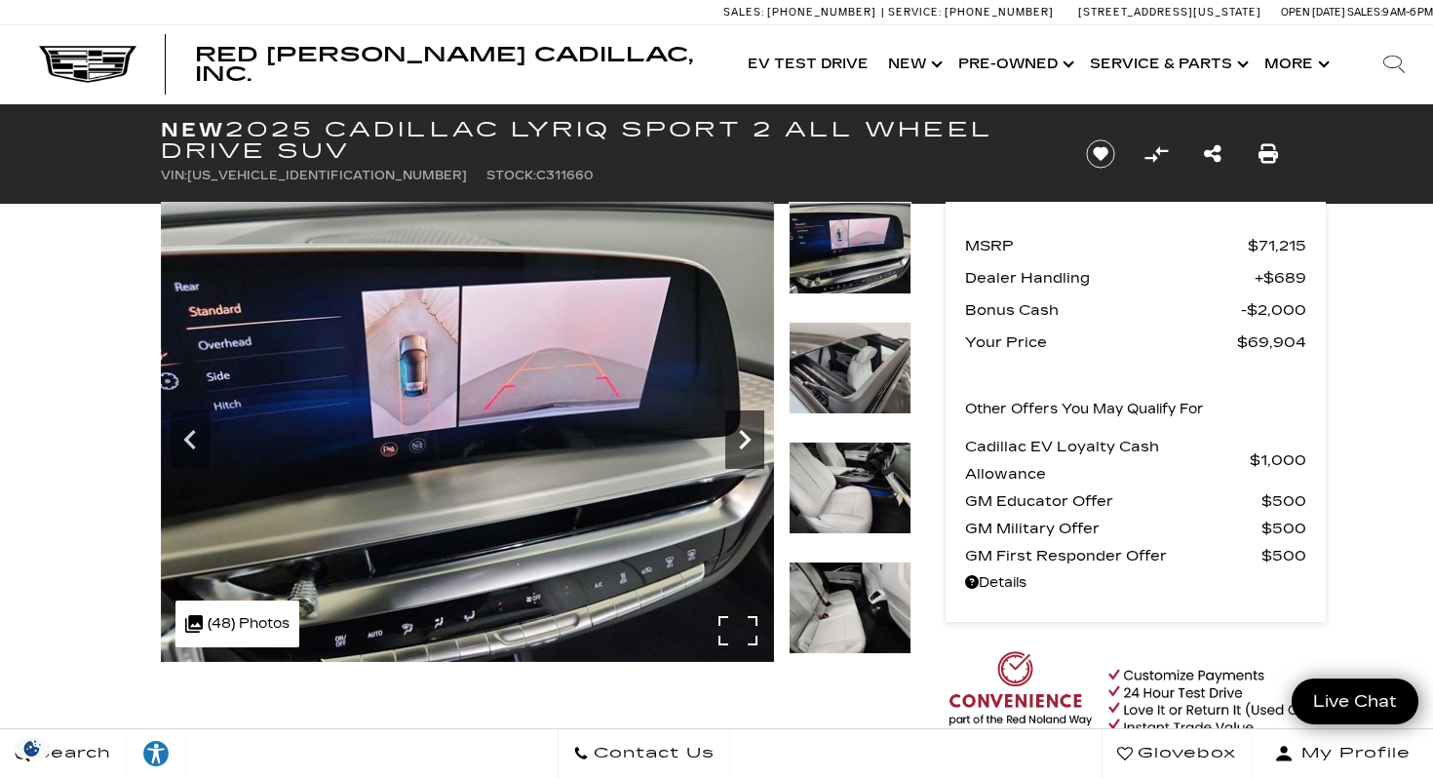
click at [743, 439] on icon "Next" at bounding box center [744, 439] width 39 height 39
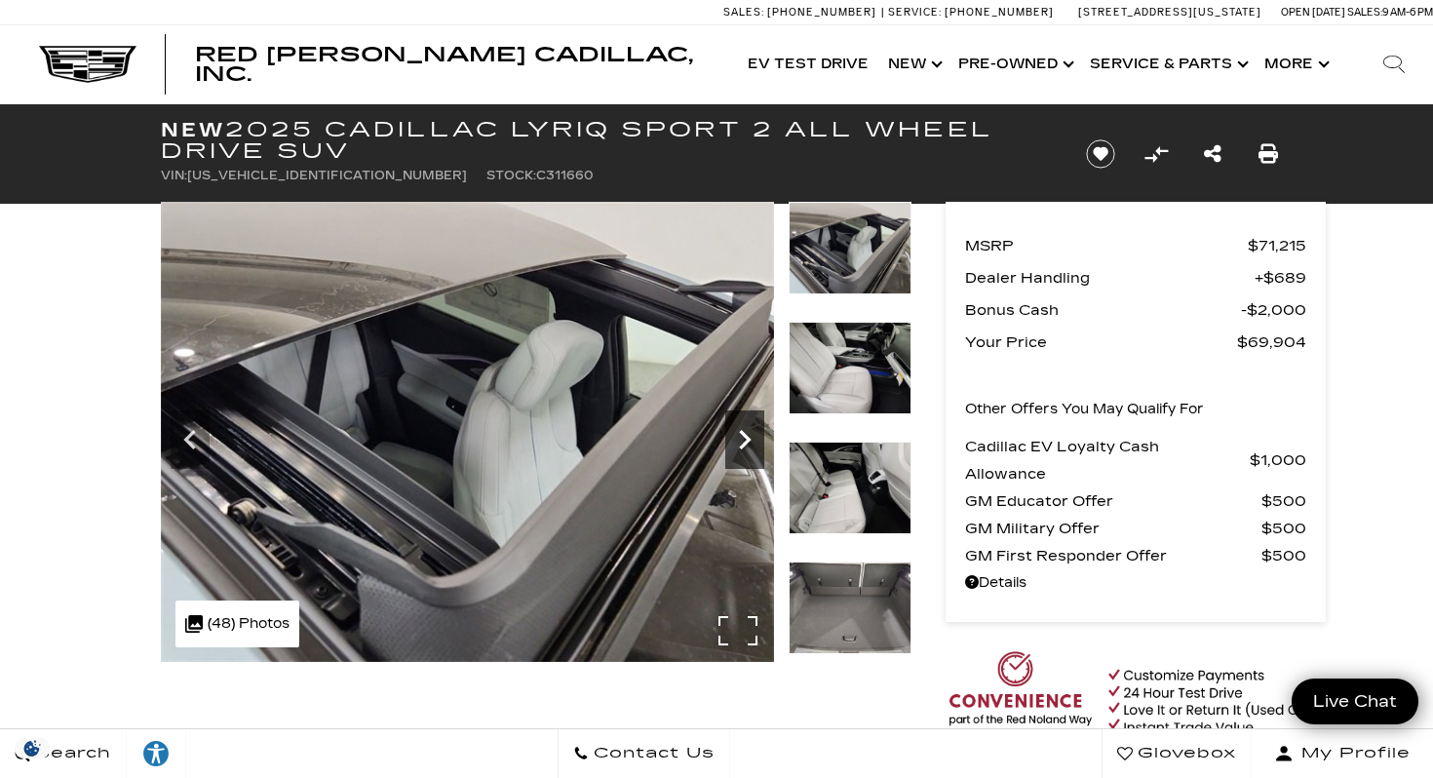
click at [743, 439] on icon "Next" at bounding box center [744, 439] width 39 height 39
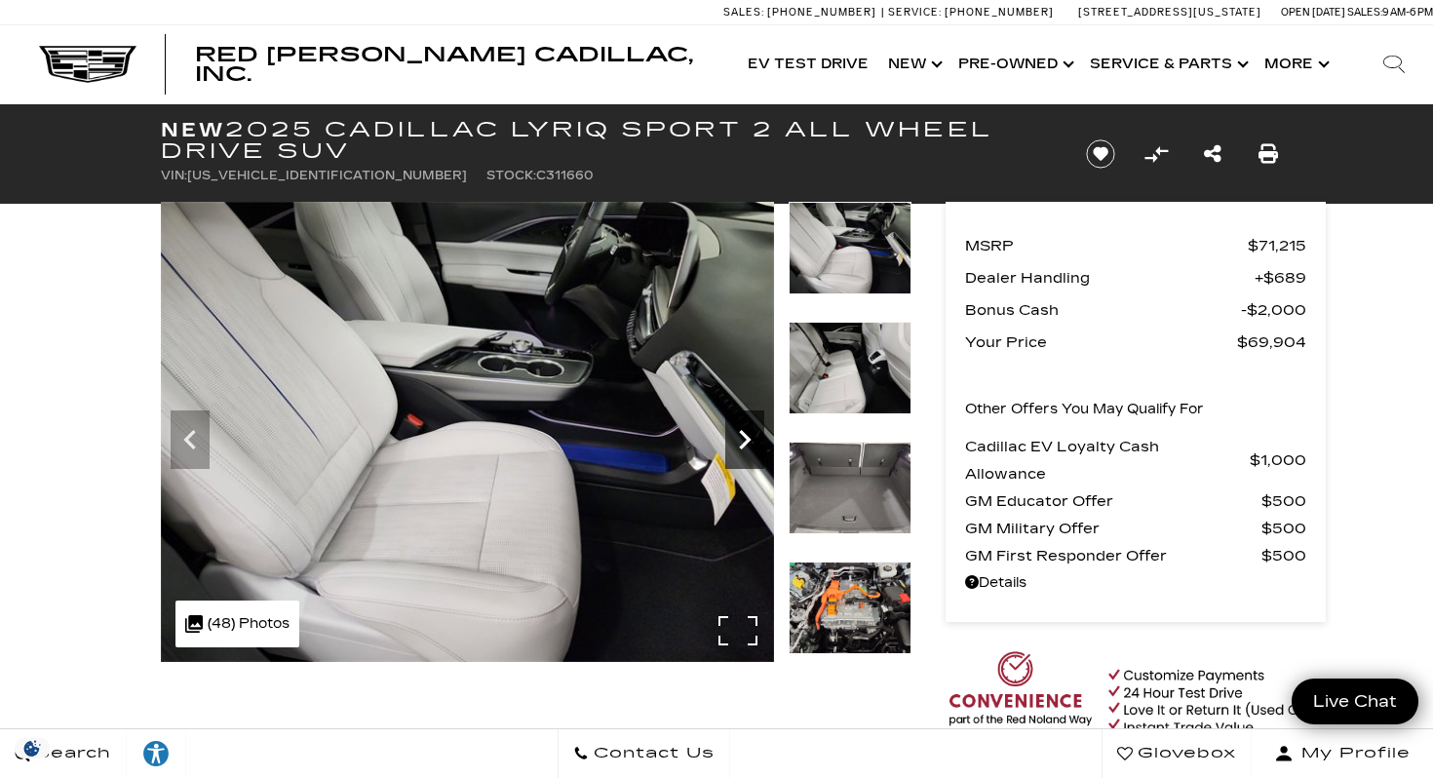
click at [743, 439] on icon "Next" at bounding box center [744, 439] width 39 height 39
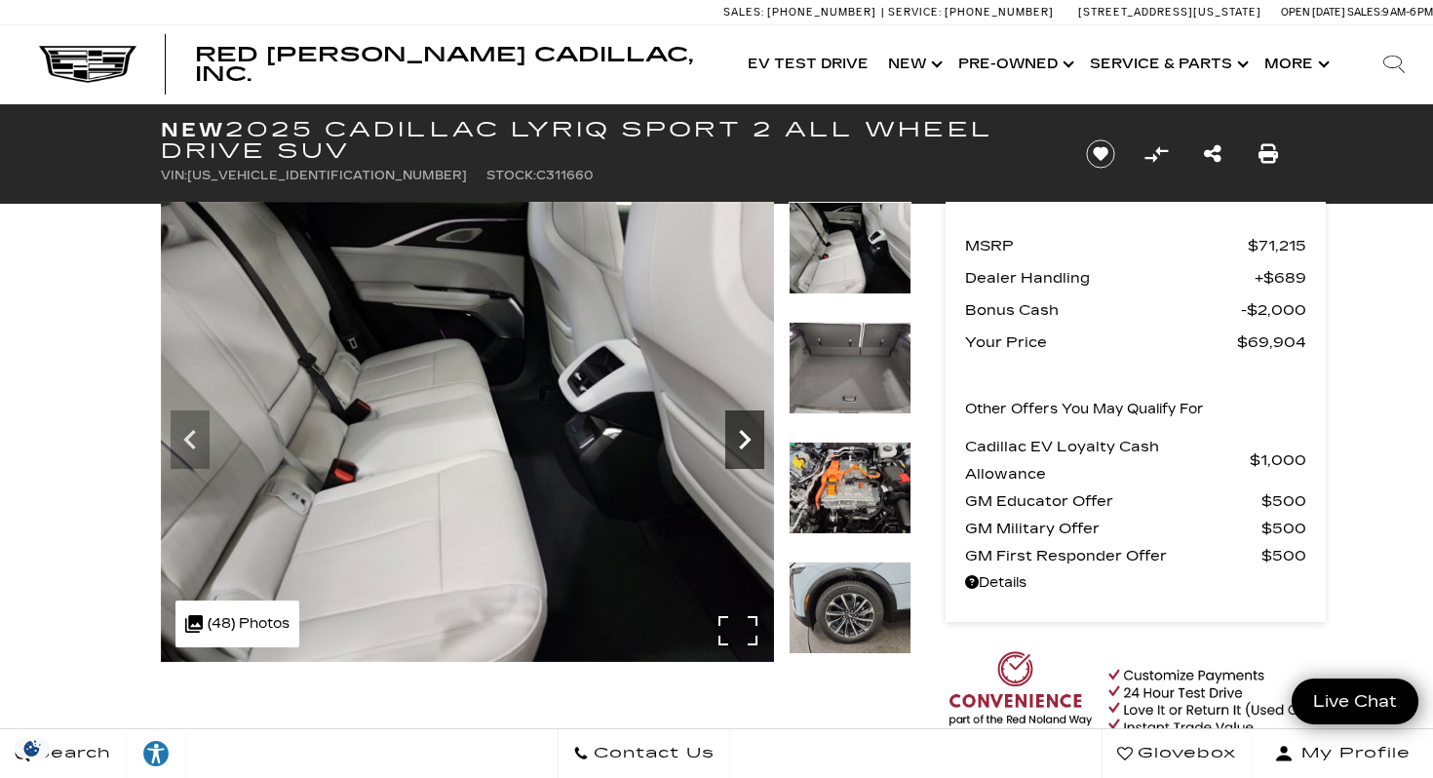
click at [743, 439] on icon "Next" at bounding box center [744, 439] width 39 height 39
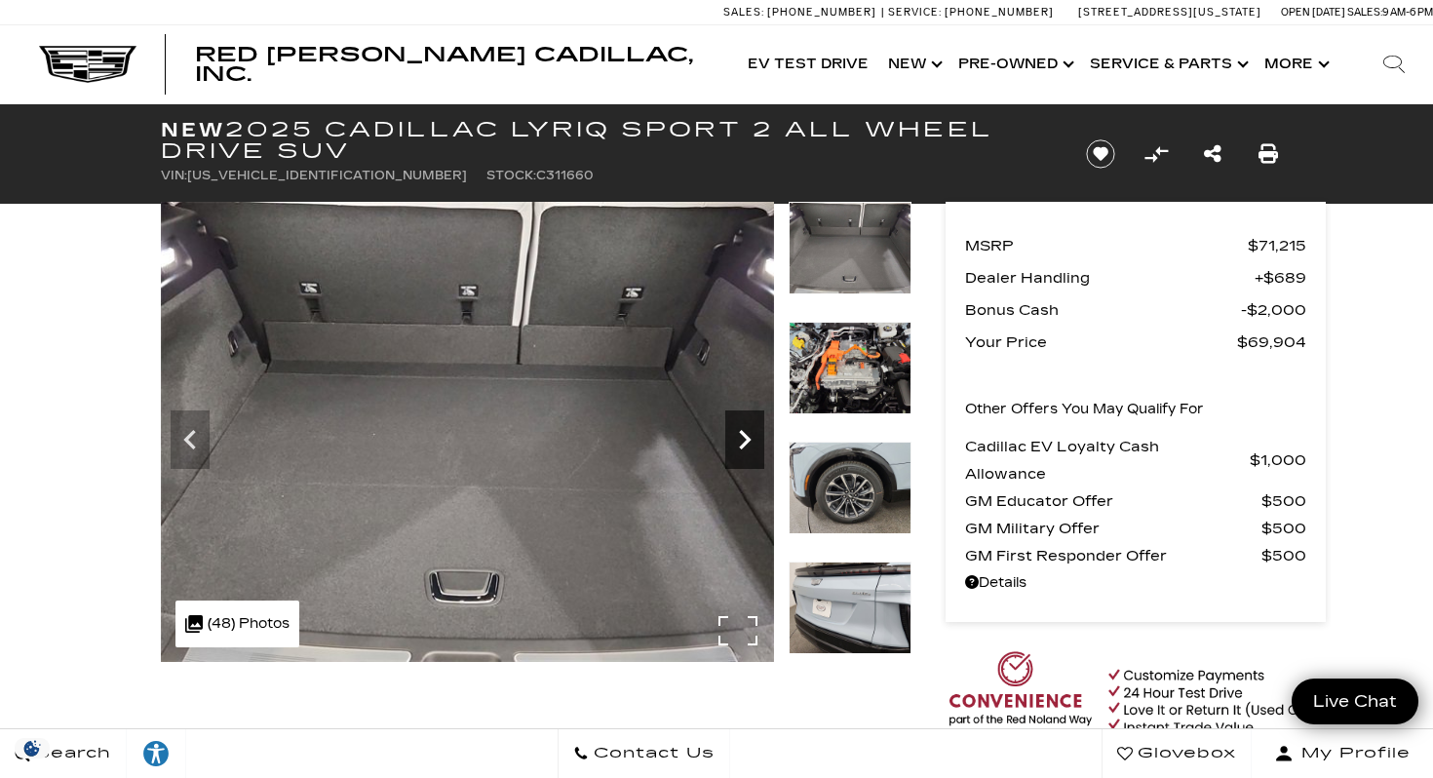
click at [743, 439] on icon "Next" at bounding box center [744, 439] width 39 height 39
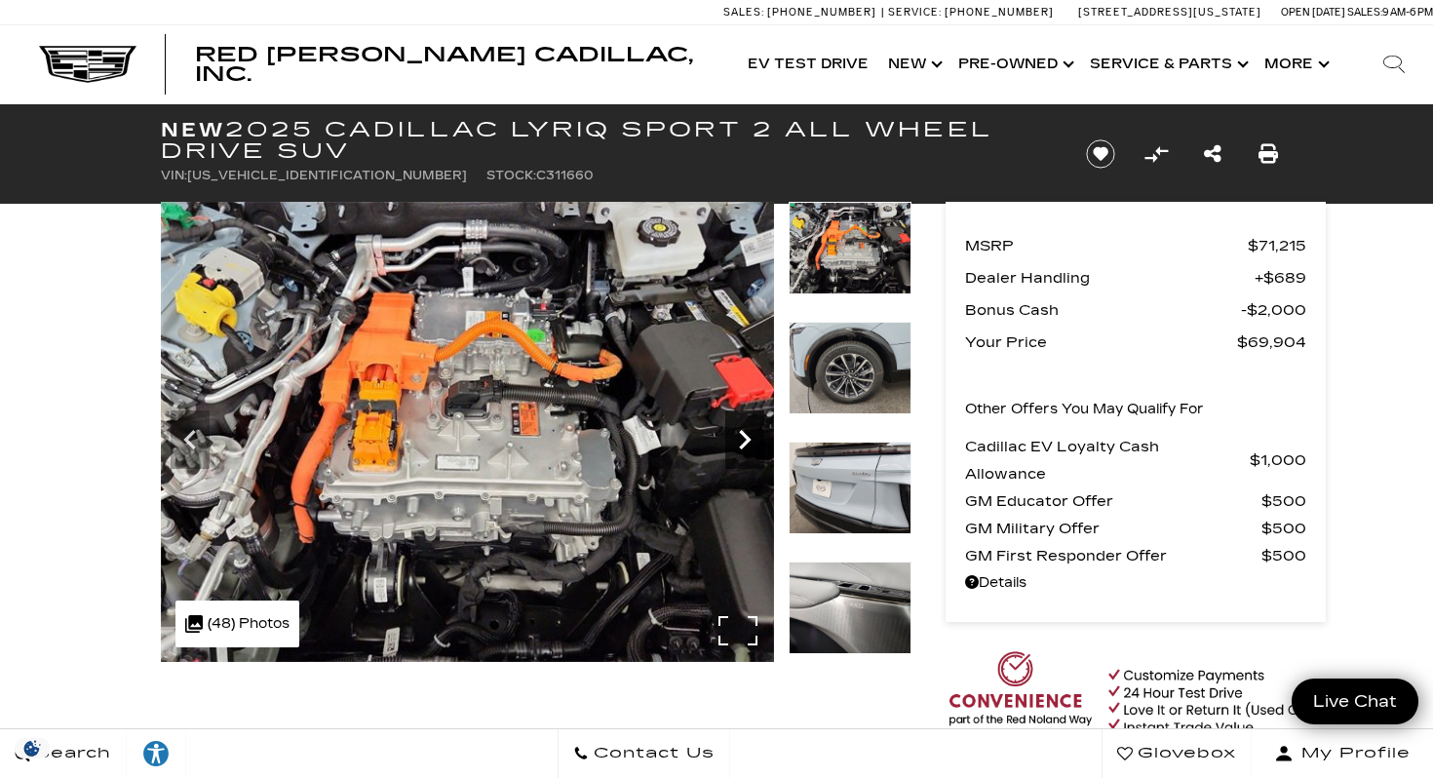
click at [743, 439] on icon "Next" at bounding box center [744, 439] width 39 height 39
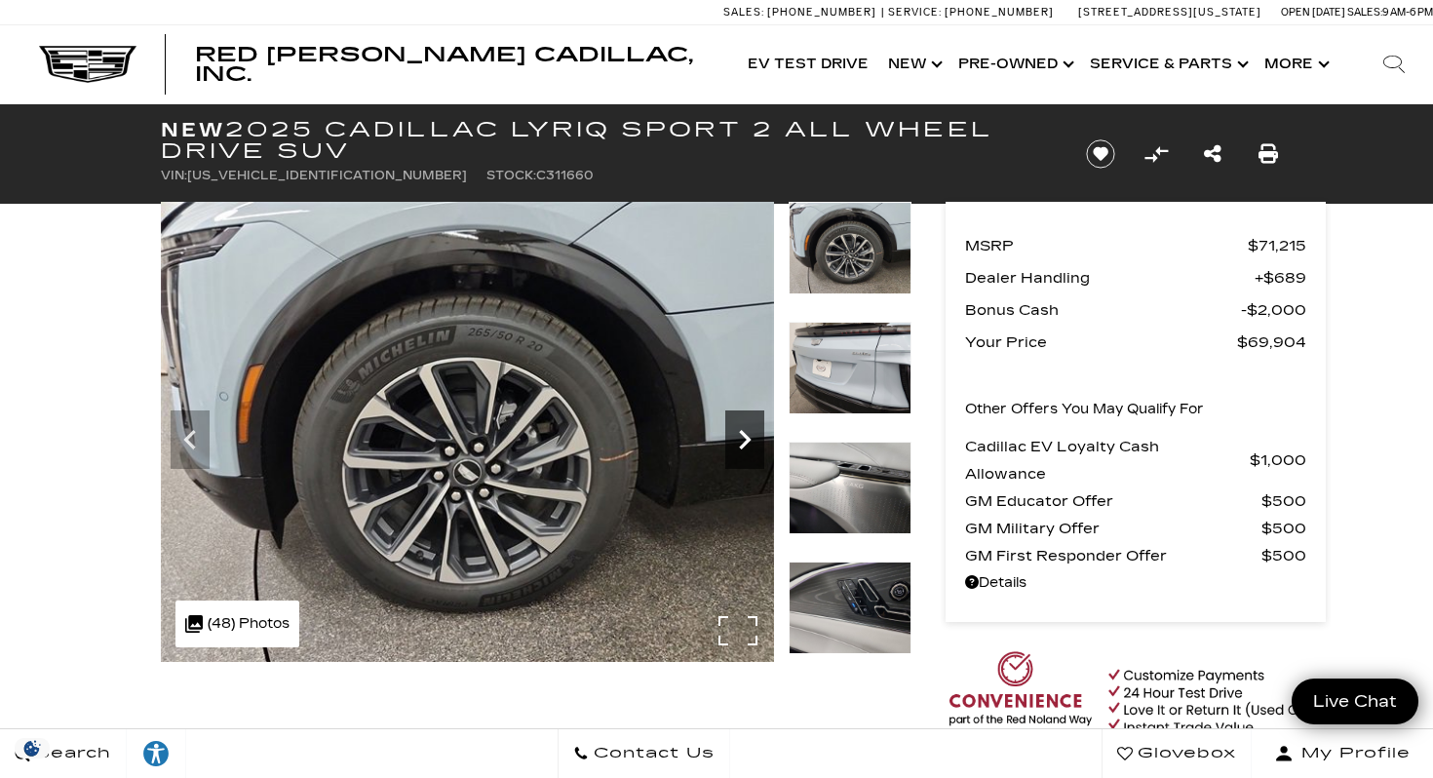
click at [743, 439] on icon "Next" at bounding box center [744, 439] width 39 height 39
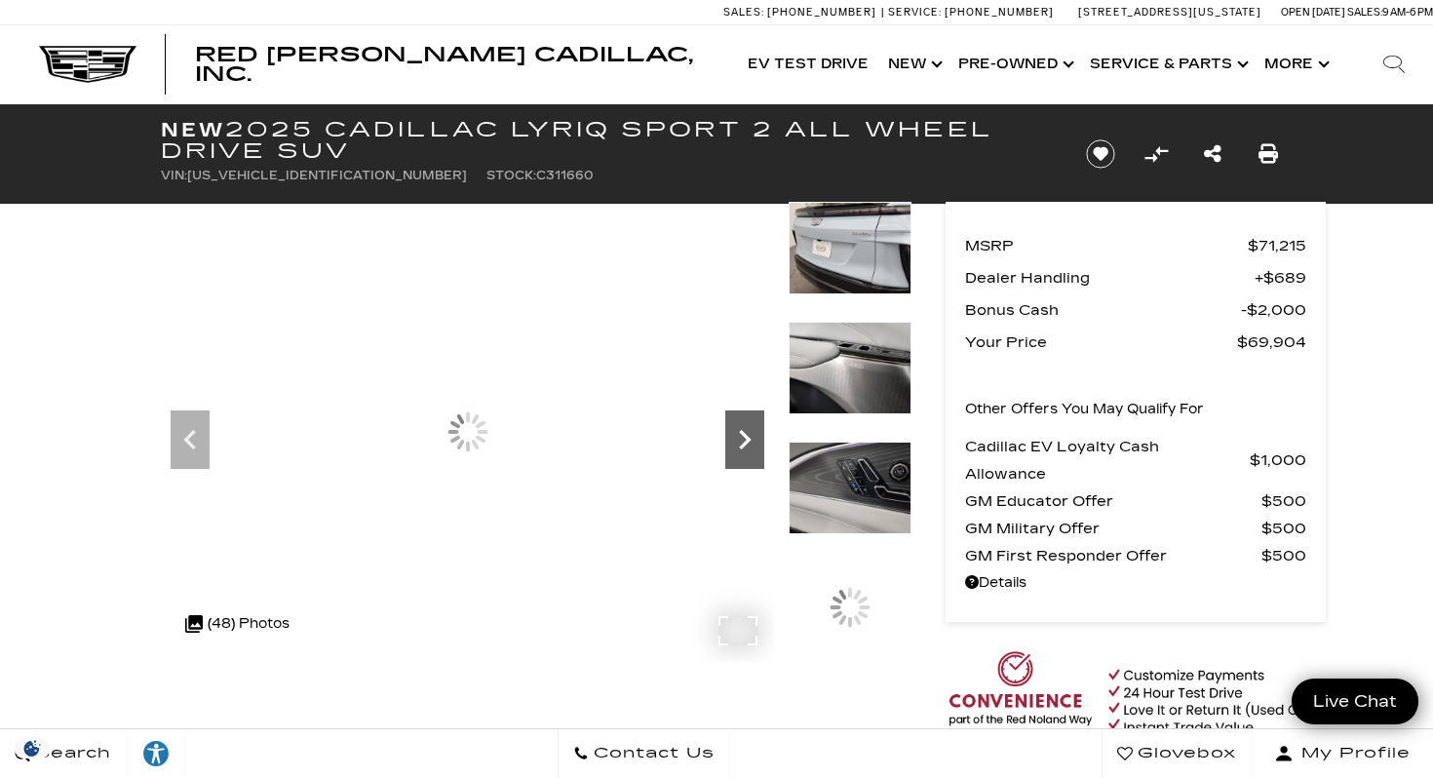
click at [743, 439] on icon "Next" at bounding box center [744, 439] width 39 height 39
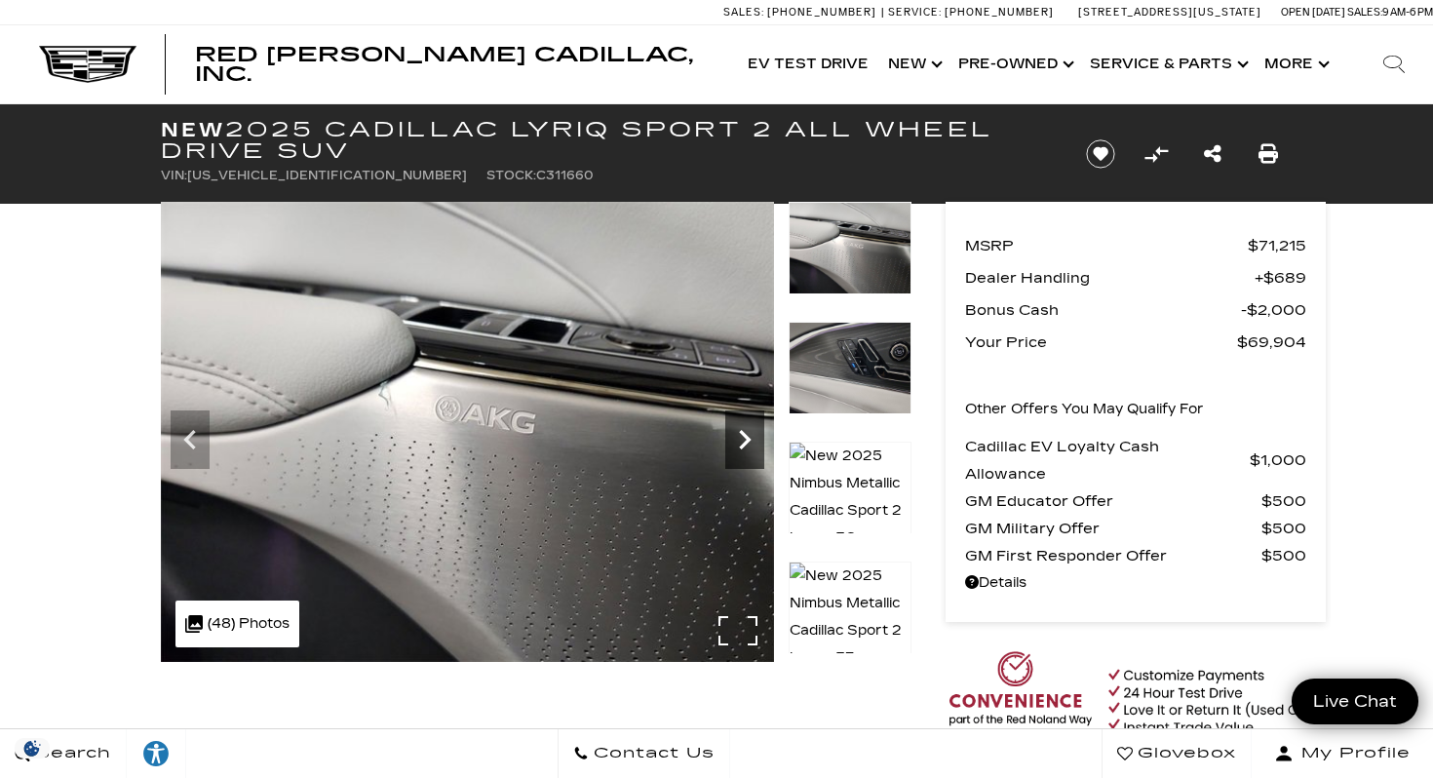
click at [743, 439] on icon "Next" at bounding box center [744, 439] width 39 height 39
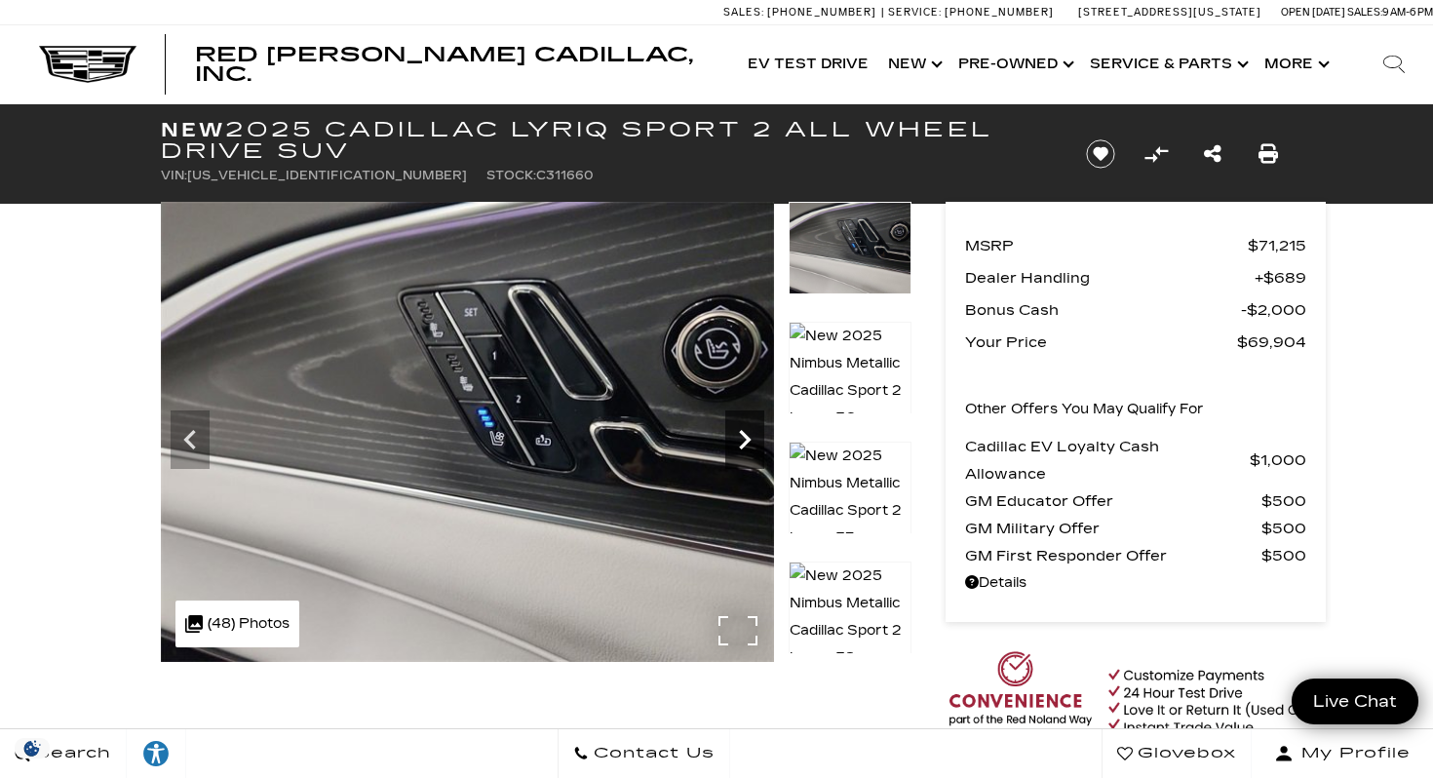
click at [743, 439] on icon "Next" at bounding box center [744, 439] width 39 height 39
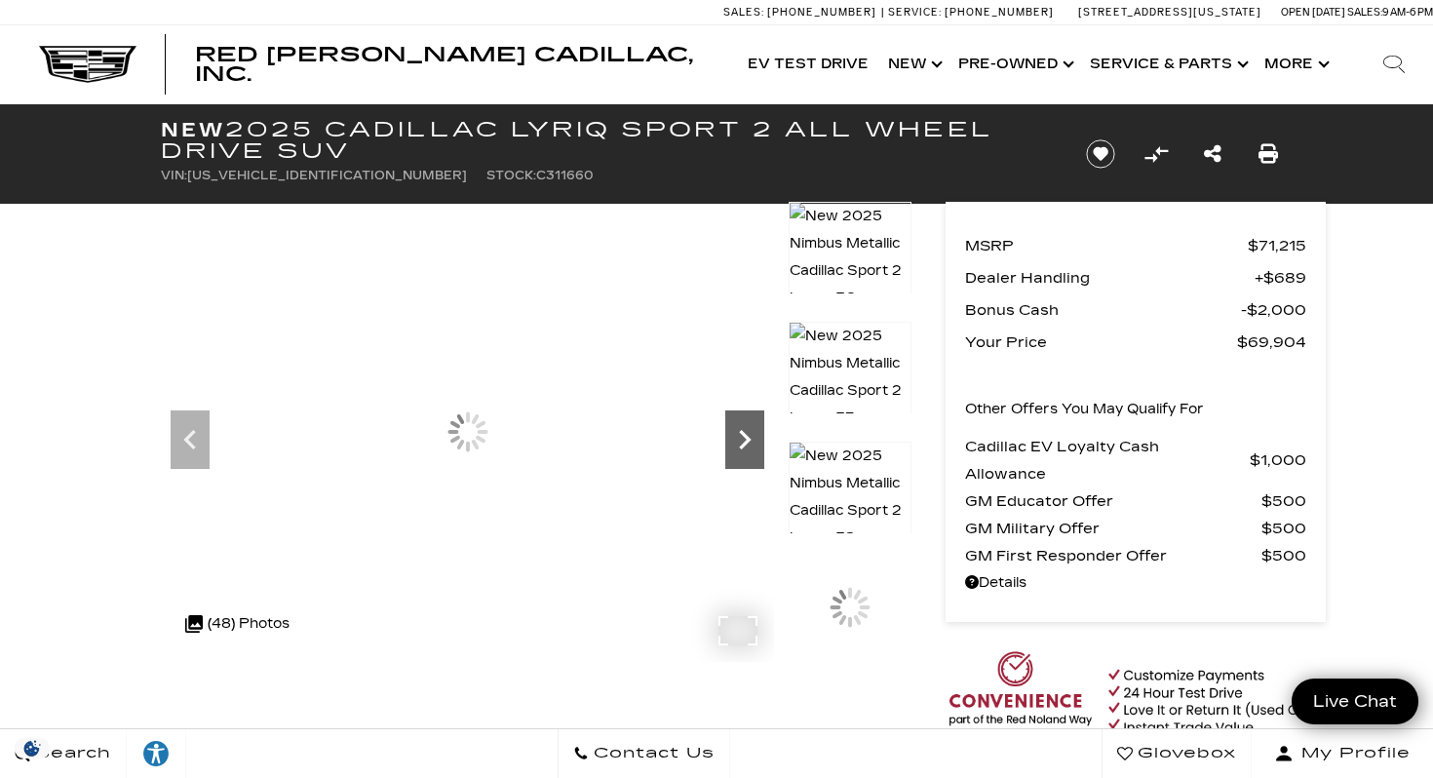
click at [743, 439] on icon "Next" at bounding box center [744, 439] width 39 height 39
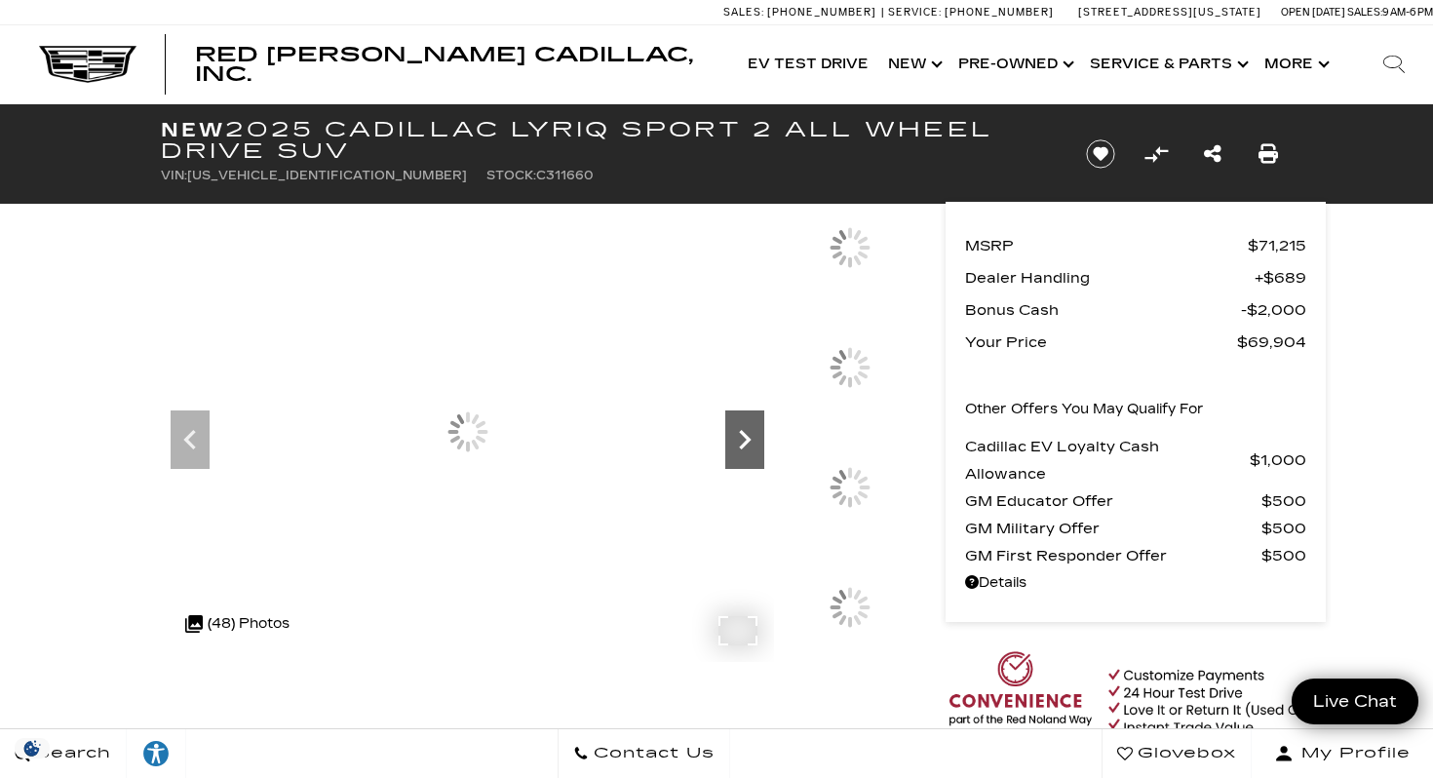
click at [743, 439] on icon "Next" at bounding box center [744, 439] width 39 height 39
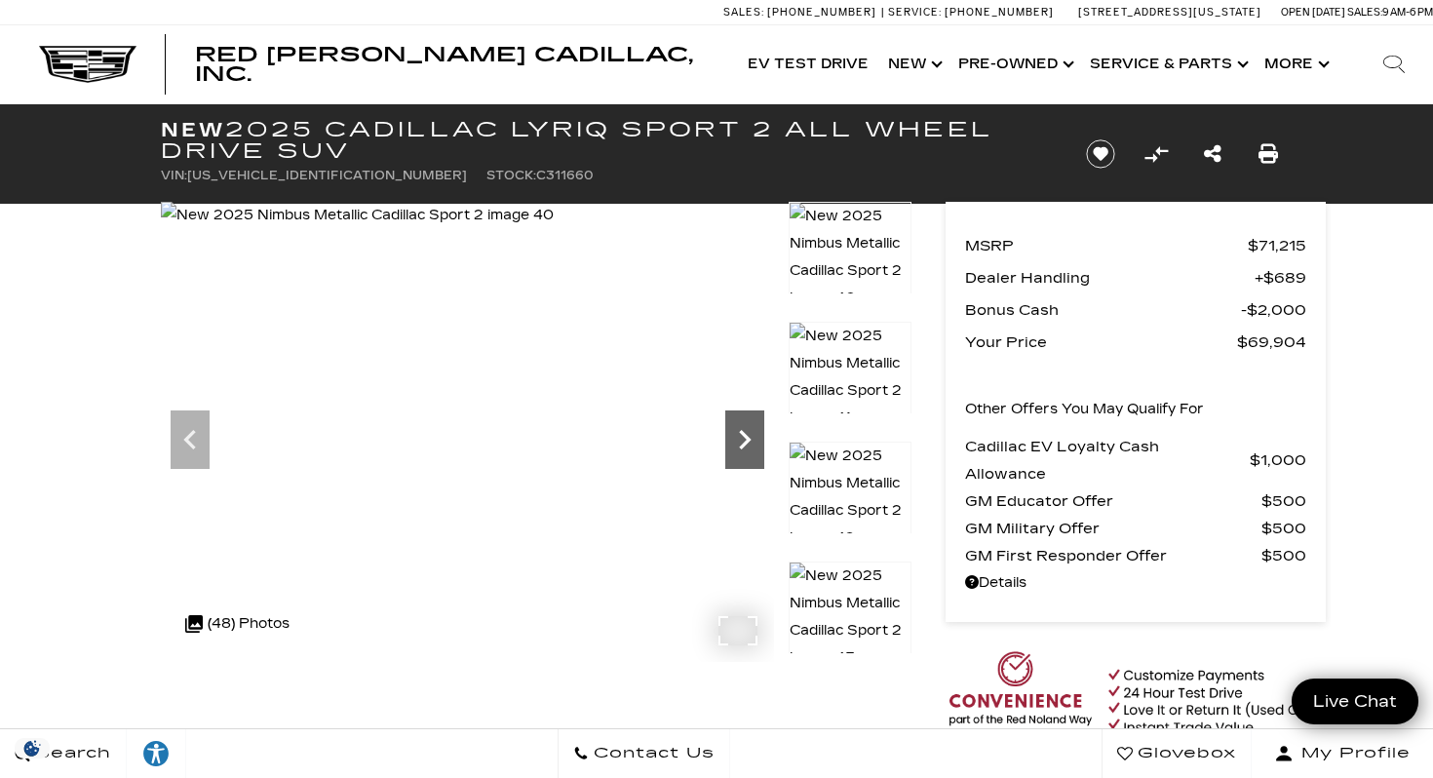
click at [743, 439] on icon "Next" at bounding box center [744, 439] width 39 height 39
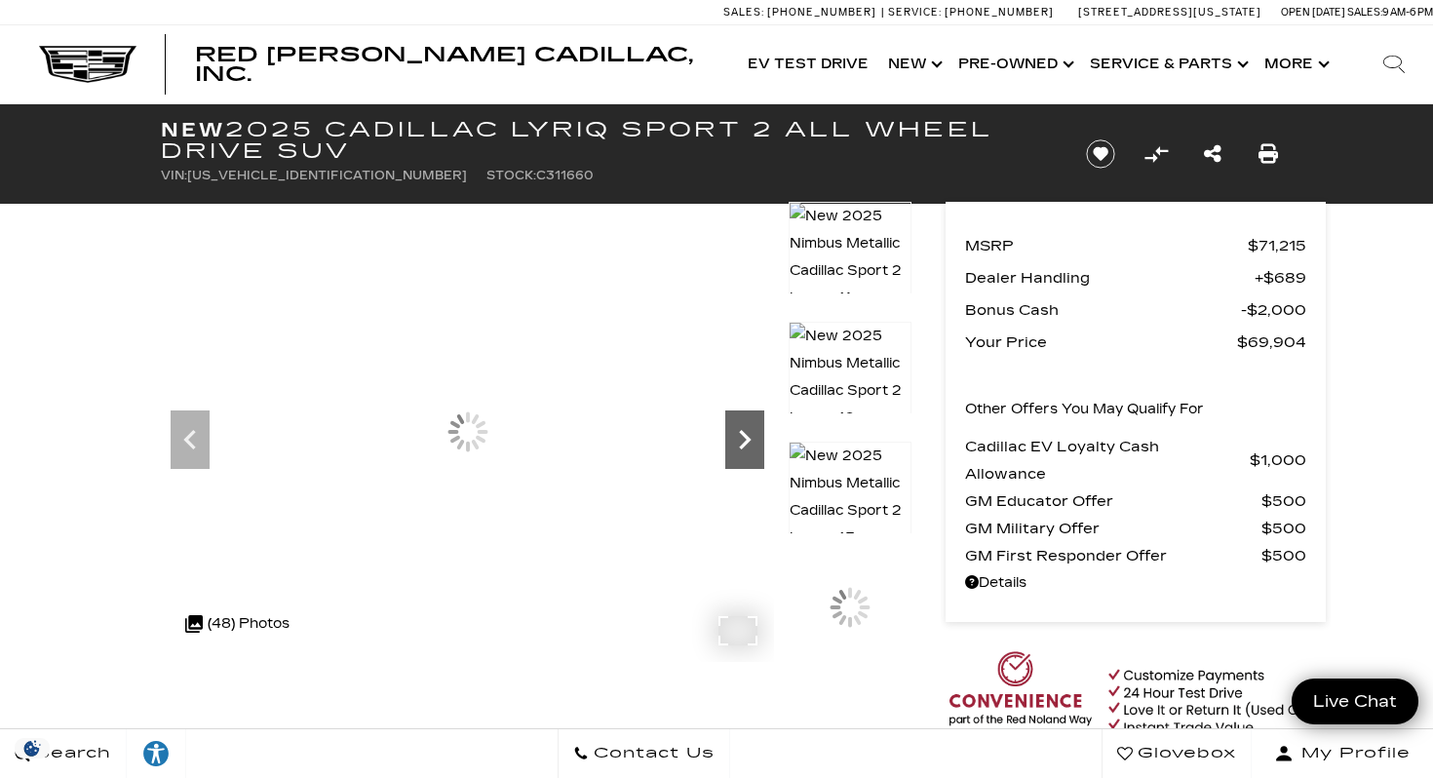
click at [743, 439] on icon "Next" at bounding box center [744, 439] width 39 height 39
